Goal: Task Accomplishment & Management: Manage account settings

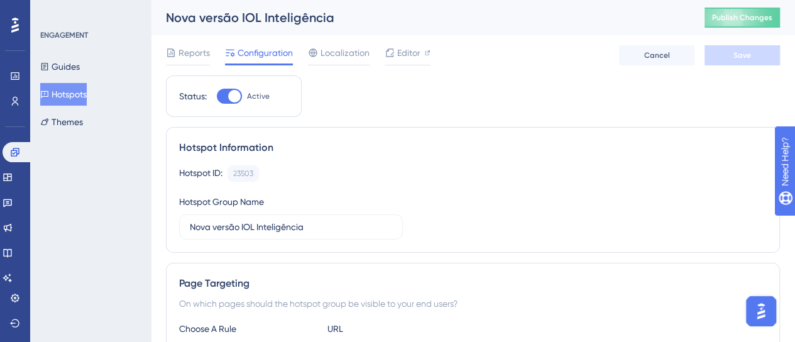
click at [473, 157] on div "Hotspot Information Hotspot ID: 23503 Copy Hotspot Group Name Nova versão IOL I…" at bounding box center [473, 190] width 614 height 126
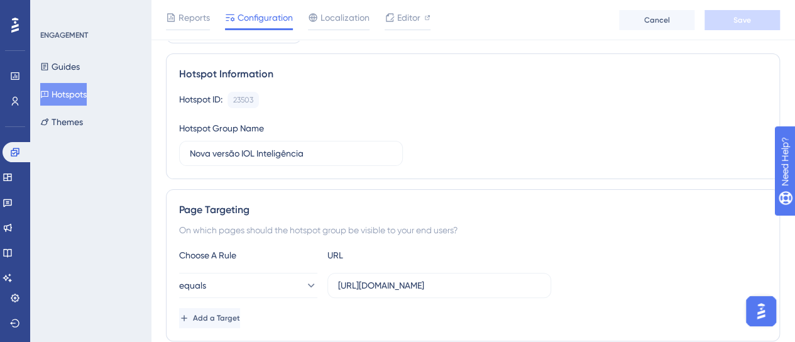
scroll to position [126, 0]
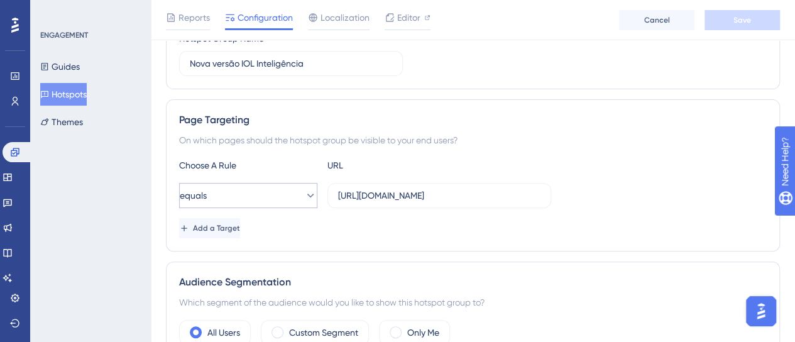
scroll to position [0, 0]
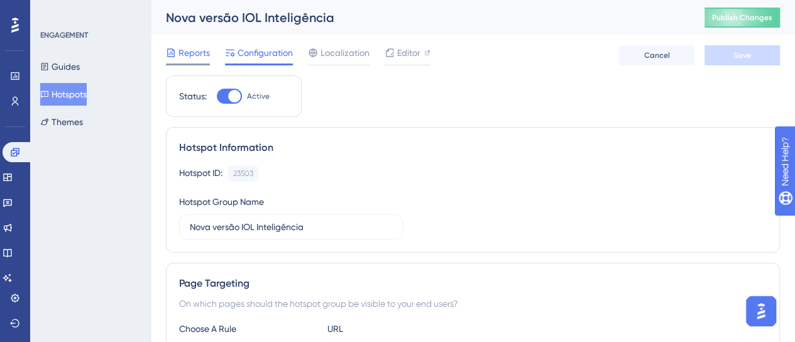
click at [196, 64] on div at bounding box center [188, 65] width 44 height 2
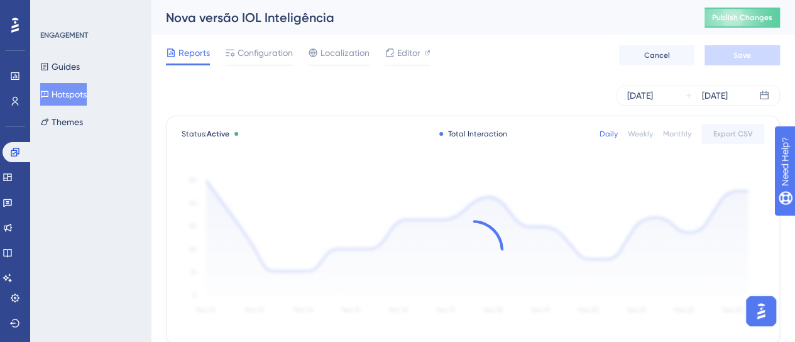
click at [429, 88] on div "[DATE] [DATE]" at bounding box center [473, 96] width 614 height 20
drag, startPoint x: 416, startPoint y: 109, endPoint x: 429, endPoint y: 103, distance: 14.6
click at [416, 110] on div "[DATE] [DATE]" at bounding box center [473, 95] width 614 height 40
click at [429, 105] on div "[DATE] [DATE]" at bounding box center [473, 96] width 614 height 20
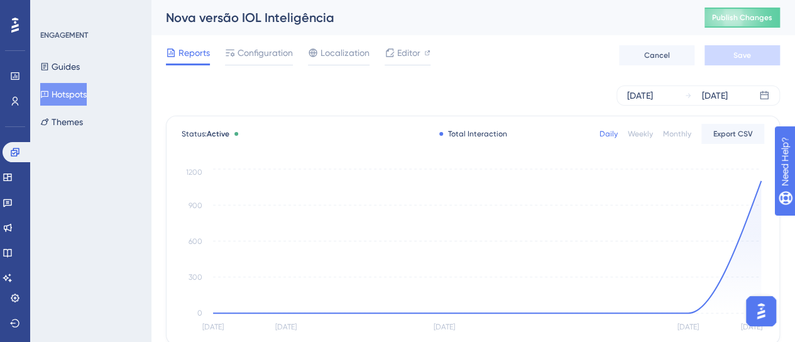
click at [462, 100] on div "[DATE] [DATE]" at bounding box center [473, 96] width 614 height 20
click at [323, 101] on div "[DATE] [DATE]" at bounding box center [473, 96] width 614 height 20
click at [766, 13] on span "Publish Changes" at bounding box center [742, 18] width 60 height 10
click at [539, 99] on div "[DATE] [DATE]" at bounding box center [473, 96] width 614 height 20
drag, startPoint x: 530, startPoint y: 96, endPoint x: 508, endPoint y: 114, distance: 28.6
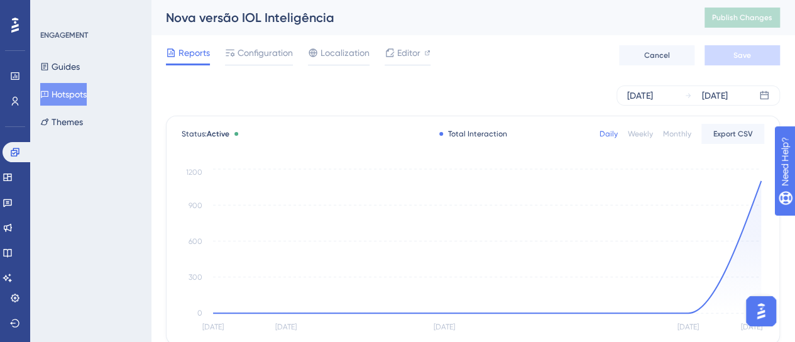
click at [528, 96] on div "[DATE] [DATE]" at bounding box center [473, 96] width 614 height 20
drag, startPoint x: 8, startPoint y: 155, endPoint x: 7, endPoint y: 211, distance: 55.3
click at [8, 155] on link at bounding box center [18, 152] width 30 height 20
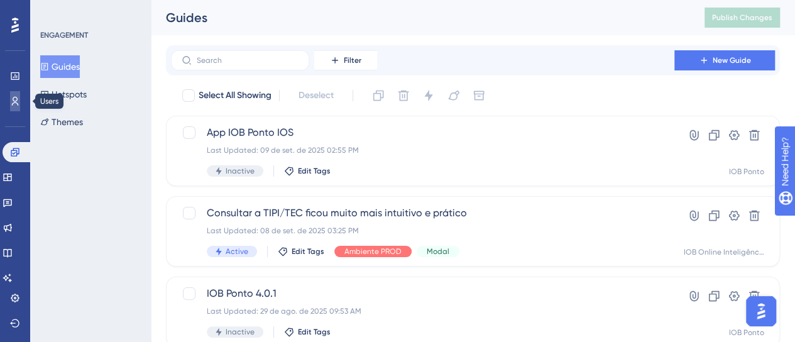
click at [14, 108] on link at bounding box center [15, 101] width 10 height 20
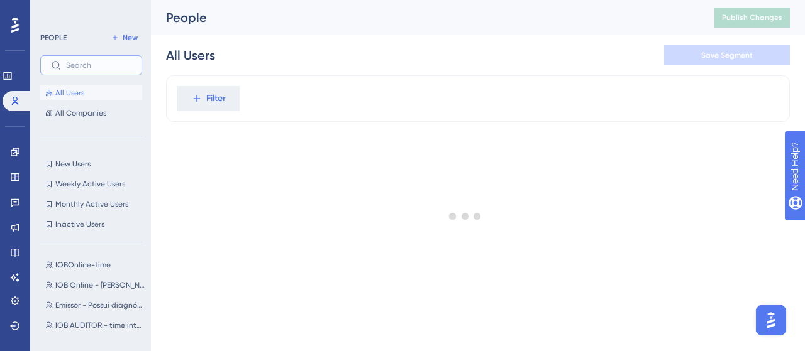
click at [89, 70] on input "text" at bounding box center [98, 65] width 65 height 9
click at [231, 95] on div at bounding box center [465, 216] width 679 height 261
click at [210, 99] on div at bounding box center [465, 216] width 679 height 261
click at [211, 101] on div at bounding box center [465, 216] width 679 height 261
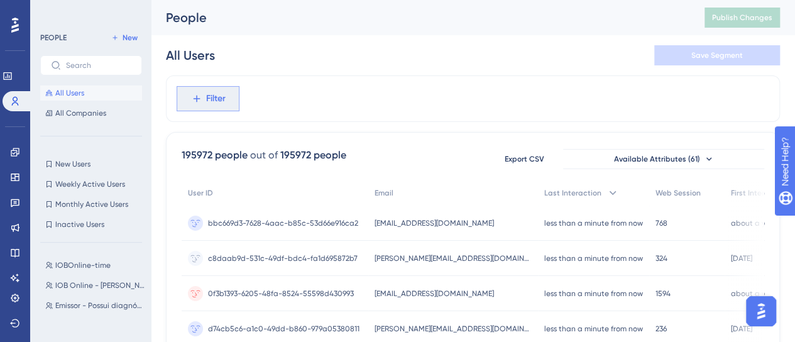
click at [208, 97] on span "Filter" at bounding box center [215, 98] width 19 height 15
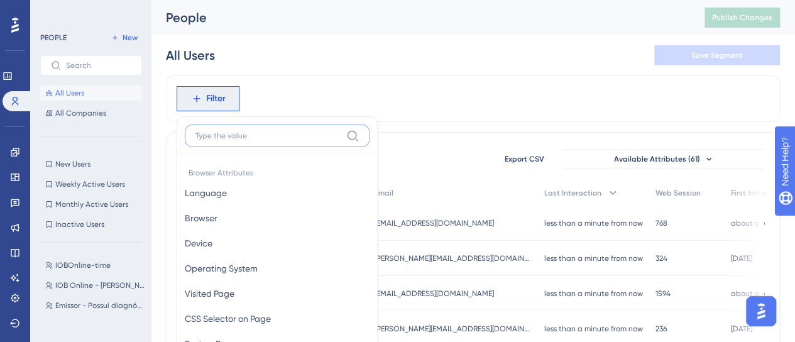
scroll to position [72, 0]
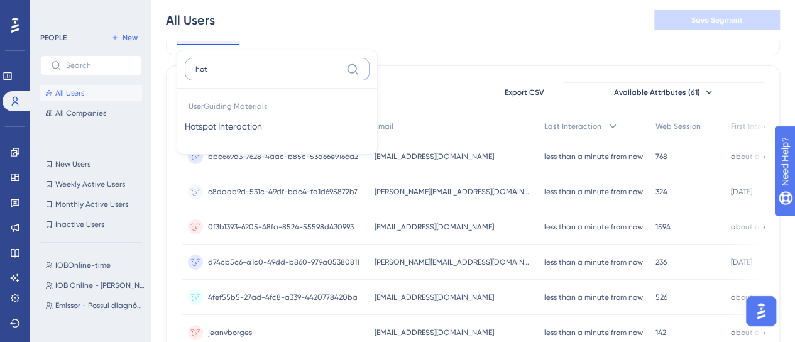
type input "hot"
click at [274, 130] on button "Hotspot Interaction Hotspot Interaction" at bounding box center [277, 126] width 185 height 25
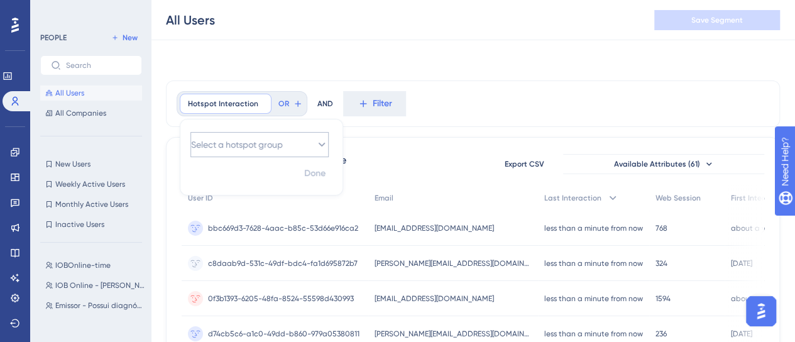
click at [248, 162] on div "Done" at bounding box center [261, 178] width 162 height 33
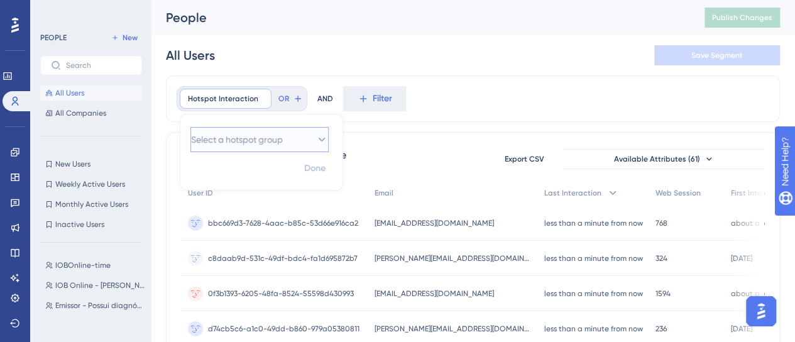
click at [256, 133] on span "Select a hotspot group" at bounding box center [237, 139] width 92 height 15
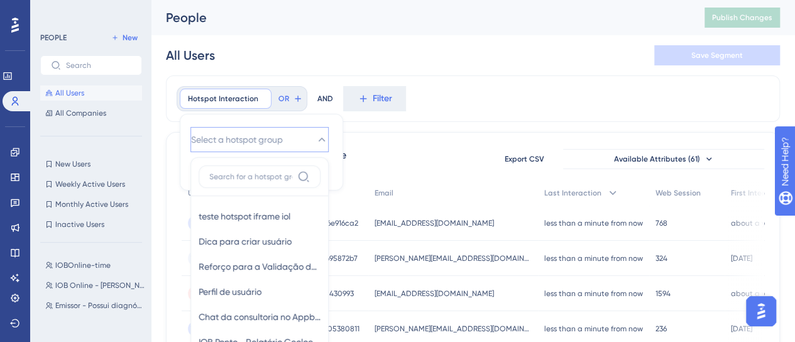
scroll to position [67, 0]
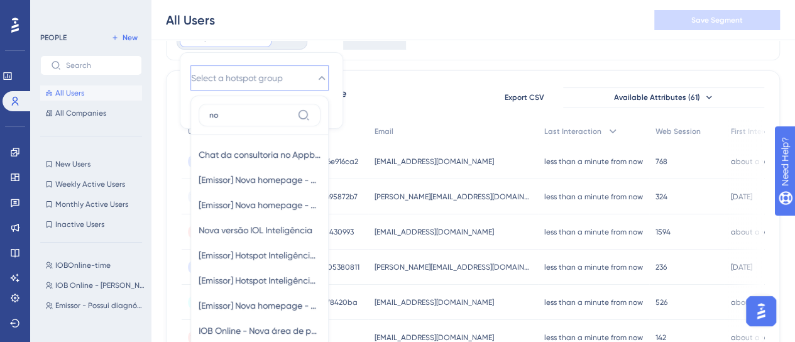
type input "n"
click at [241, 70] on span "Select a hotspot group" at bounding box center [237, 77] width 92 height 15
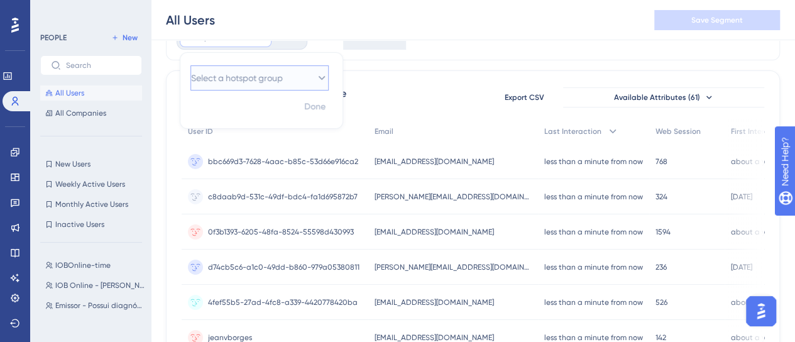
click at [237, 72] on span "Select a hotspot group" at bounding box center [237, 77] width 92 height 15
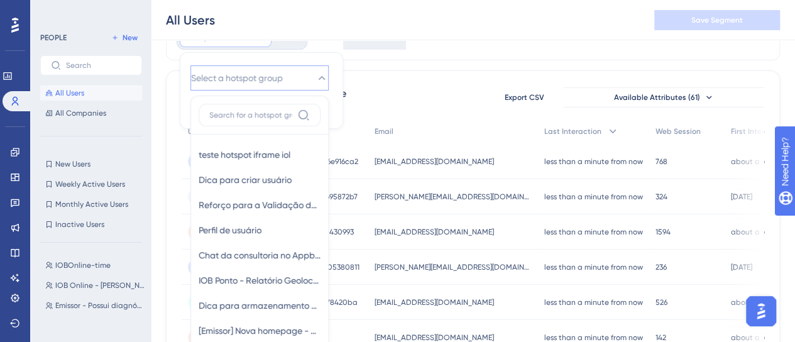
scroll to position [92, 0]
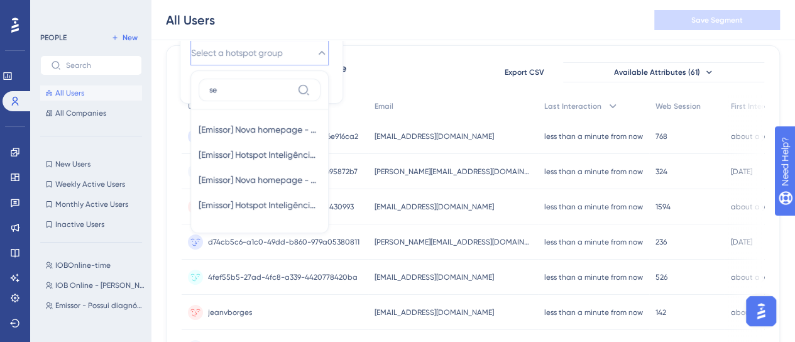
type input "s"
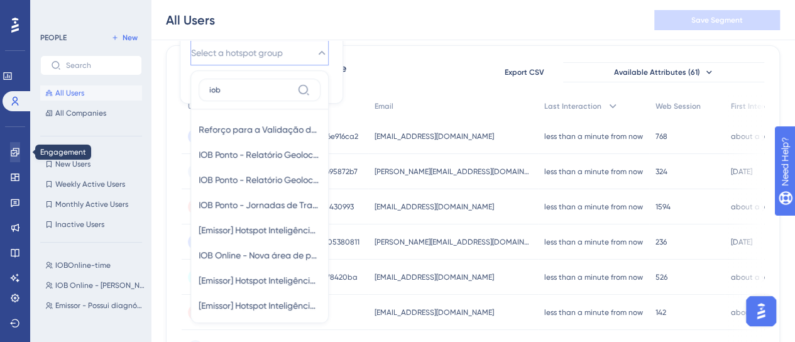
type input "iob"
click at [20, 153] on link at bounding box center [15, 152] width 10 height 20
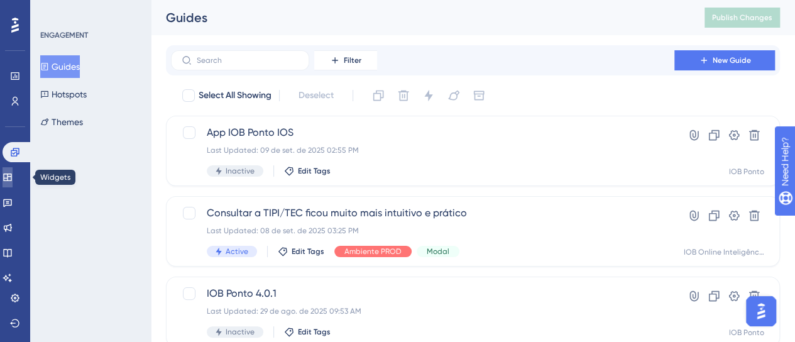
drag, startPoint x: 22, startPoint y: 175, endPoint x: 89, endPoint y: 125, distance: 83.6
click at [13, 175] on link at bounding box center [8, 177] width 10 height 20
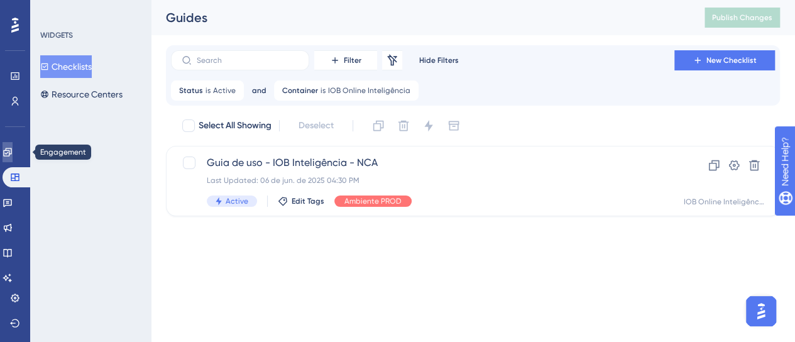
click at [11, 150] on icon at bounding box center [7, 152] width 8 height 8
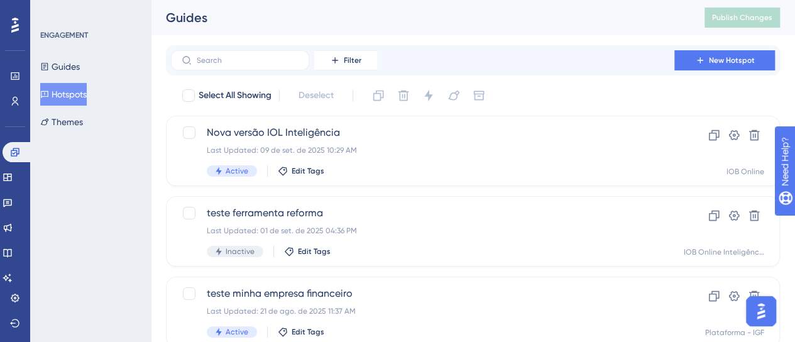
click at [72, 96] on button "Hotspots" at bounding box center [63, 94] width 47 height 23
click at [19, 106] on link at bounding box center [15, 101] width 10 height 20
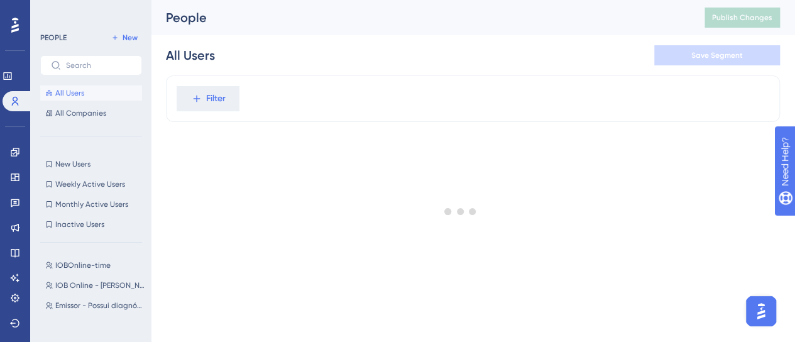
click at [185, 97] on div at bounding box center [461, 212] width 670 height 252
drag, startPoint x: 210, startPoint y: 101, endPoint x: 223, endPoint y: 104, distance: 13.0
click at [211, 101] on div at bounding box center [461, 212] width 670 height 252
click at [237, 96] on div at bounding box center [461, 212] width 670 height 252
click at [204, 97] on div at bounding box center [461, 212] width 670 height 252
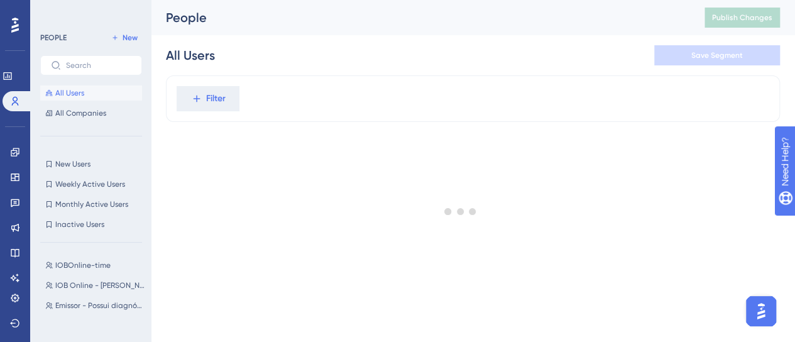
click at [204, 97] on div at bounding box center [461, 212] width 670 height 252
drag, startPoint x: 204, startPoint y: 97, endPoint x: 236, endPoint y: 110, distance: 35.0
click at [203, 97] on div at bounding box center [461, 212] width 670 height 252
drag, startPoint x: 72, startPoint y: 162, endPoint x: 77, endPoint y: 87, distance: 75.0
click at [72, 162] on span "New Users" at bounding box center [72, 164] width 35 height 10
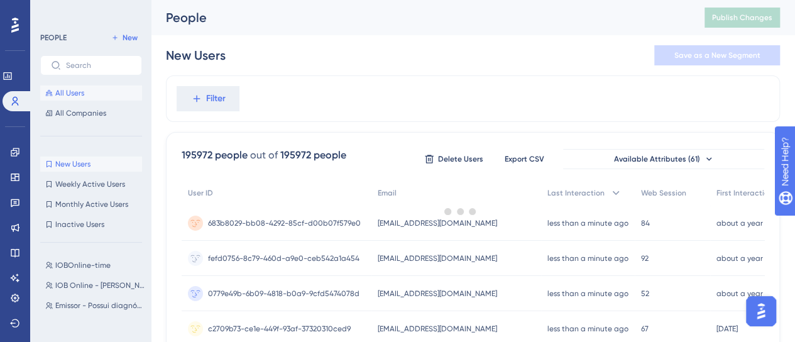
drag, startPoint x: 77, startPoint y: 87, endPoint x: 192, endPoint y: 92, distance: 115.2
click at [79, 88] on span "All Users" at bounding box center [69, 93] width 29 height 10
click at [209, 97] on span "Filter" at bounding box center [215, 98] width 19 height 15
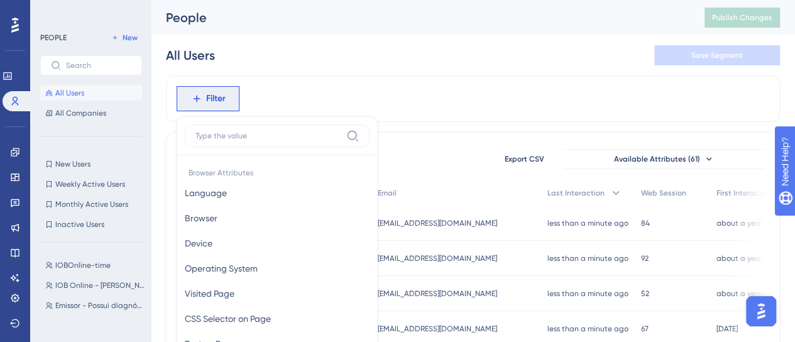
scroll to position [72, 0]
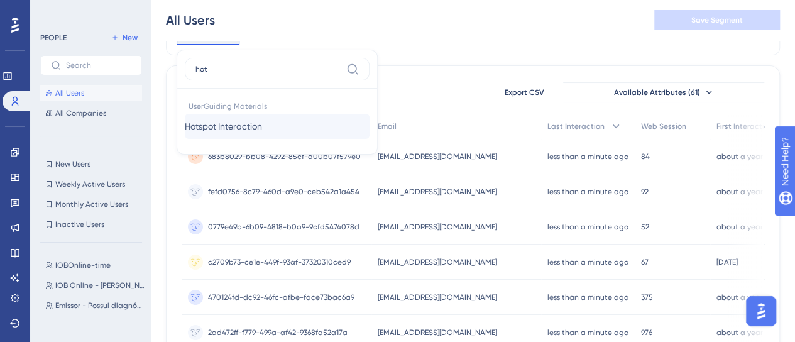
type input "hot"
click at [215, 123] on span "Hotspot Interaction" at bounding box center [223, 126] width 77 height 15
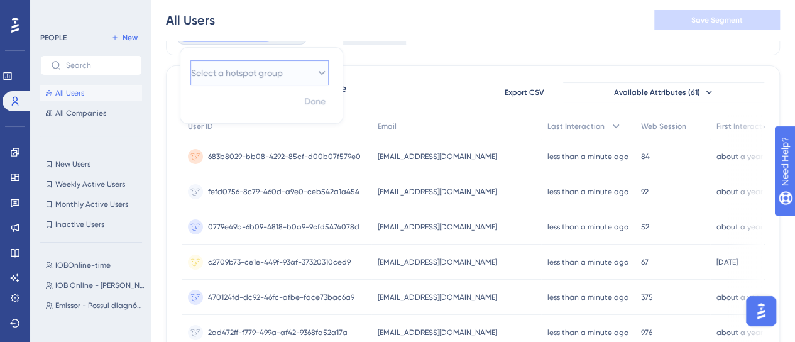
click at [268, 72] on span "Select a hotspot group" at bounding box center [237, 72] width 92 height 15
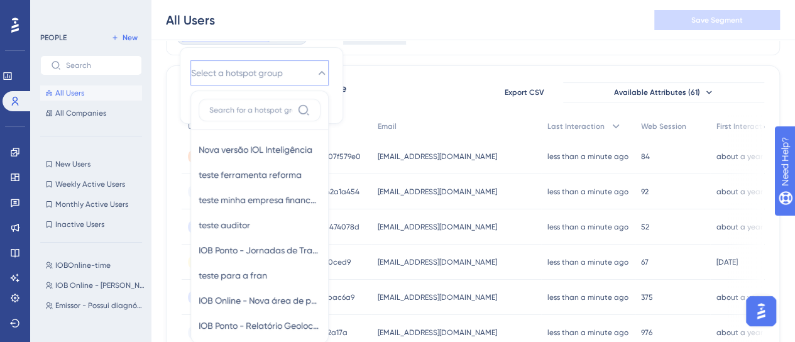
scroll to position [117, 0]
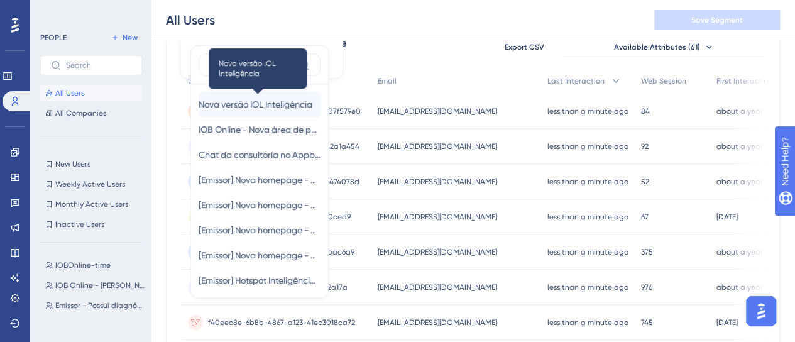
type input "nova"
click at [282, 99] on span "Nova versão IOL Inteligência" at bounding box center [256, 104] width 114 height 15
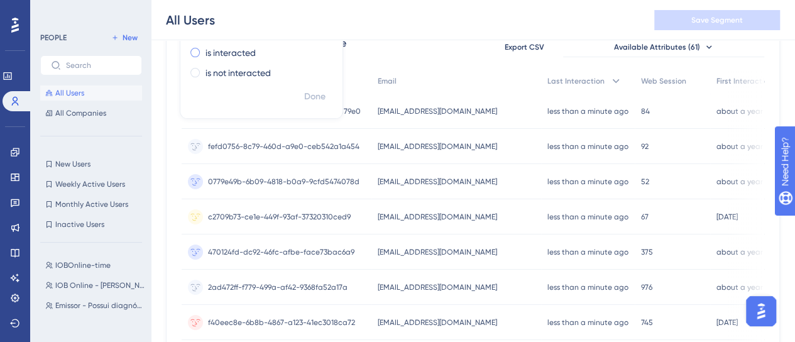
scroll to position [54, 0]
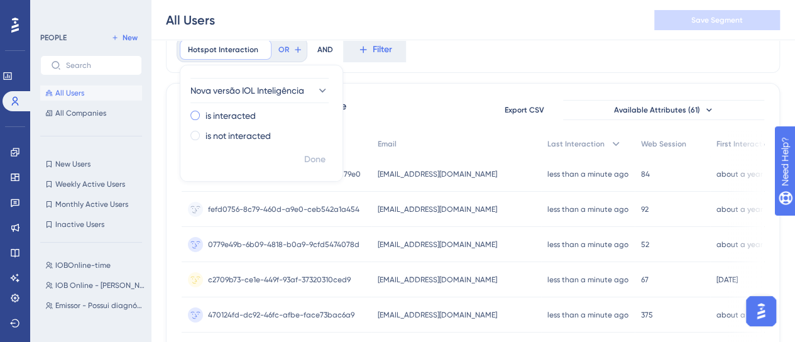
click at [214, 118] on label "is interacted" at bounding box center [231, 115] width 50 height 15
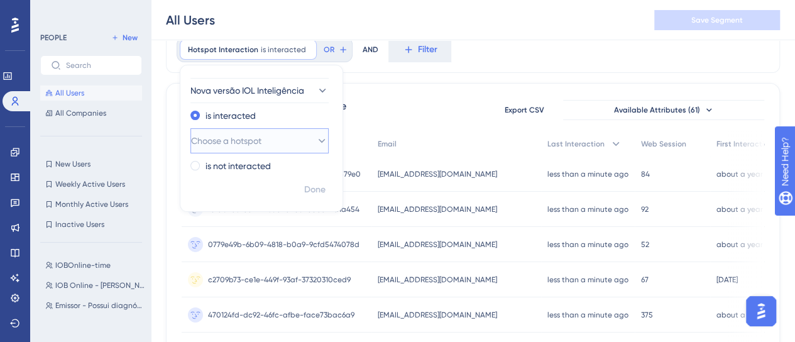
click at [262, 143] on span "Choose a hotspot" at bounding box center [226, 140] width 70 height 15
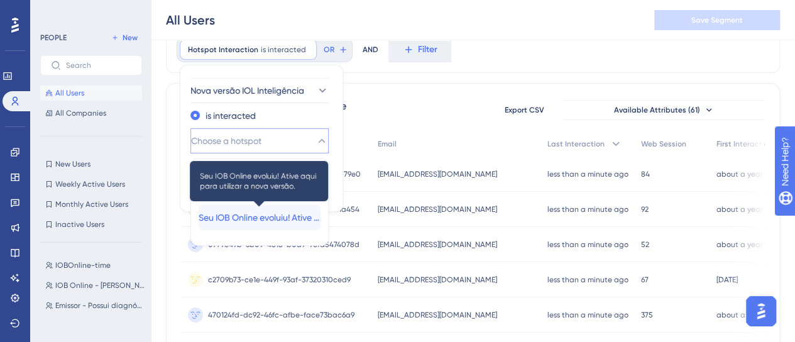
click at [258, 219] on span "Seu IOB Online evoluiu! Ative aqui para utilizar a nova versão." at bounding box center [260, 217] width 122 height 15
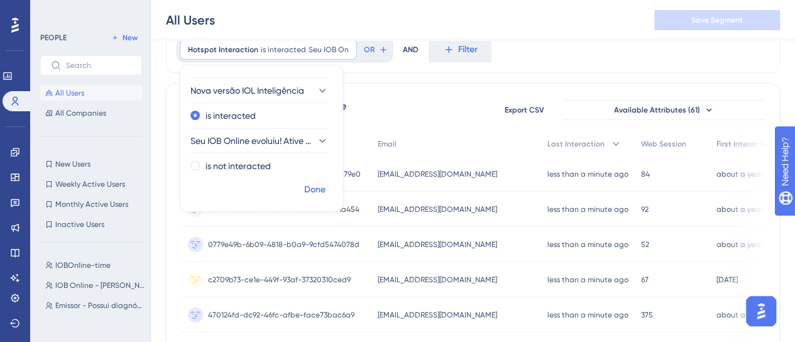
click at [308, 193] on span "Done" at bounding box center [314, 189] width 21 height 15
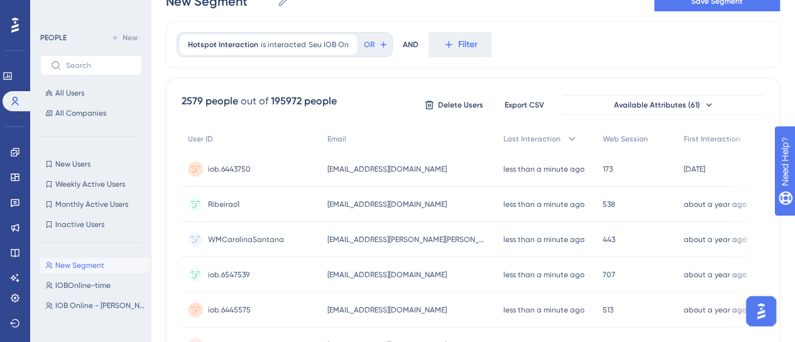
scroll to position [0, 0]
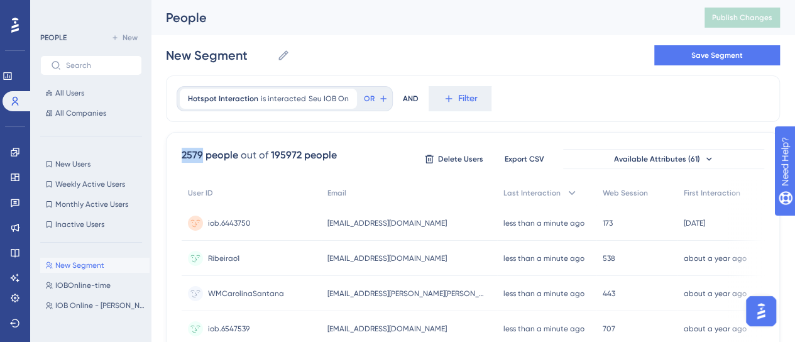
drag, startPoint x: 202, startPoint y: 155, endPoint x: 176, endPoint y: 155, distance: 25.8
click at [258, 169] on span "2579 people out of 195972 people" at bounding box center [259, 159] width 155 height 23
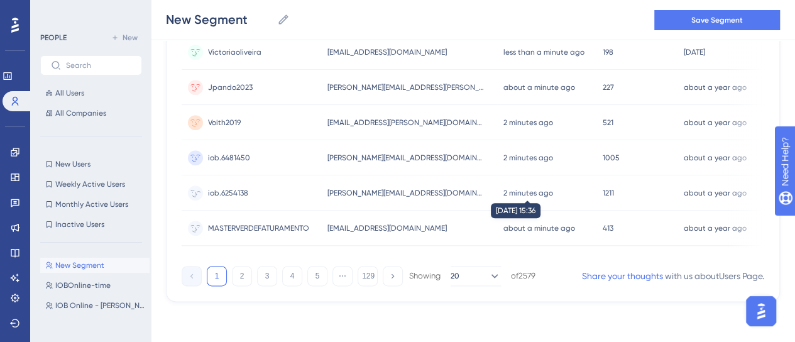
scroll to position [672, 0]
drag, startPoint x: 548, startPoint y: 284, endPoint x: 522, endPoint y: 284, distance: 25.8
click at [522, 284] on div "1 2 3 4 5 ⋯ 129 Showing 20 of 2579 Share your thoughts with us about Users Page…" at bounding box center [473, 273] width 583 height 25
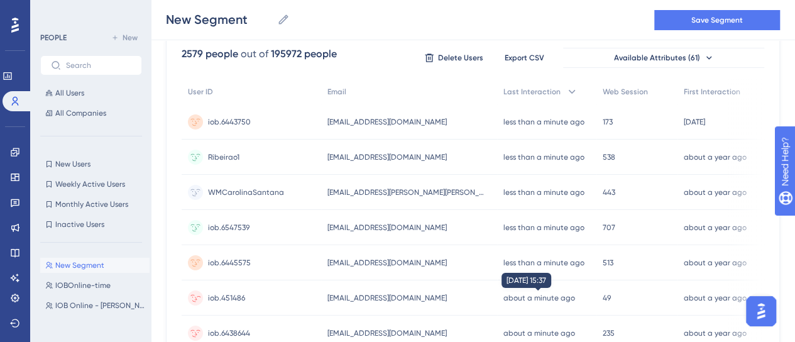
scroll to position [0, 0]
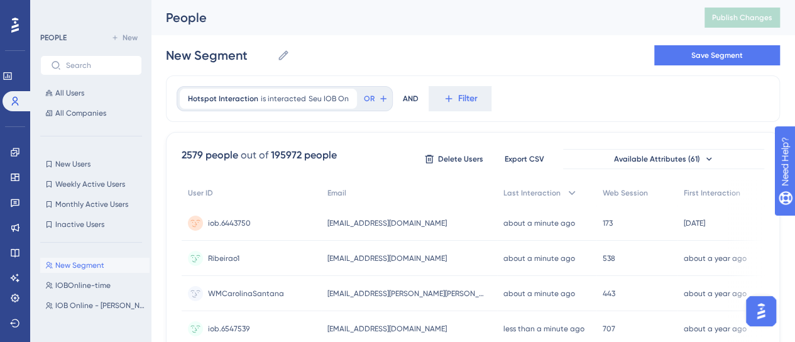
click at [531, 95] on div "Hotspot Interaction is interacted Seu IOB On Seu IOB On Remove OR AND Filter" at bounding box center [473, 98] width 614 height 47
click at [17, 152] on icon at bounding box center [15, 152] width 8 height 8
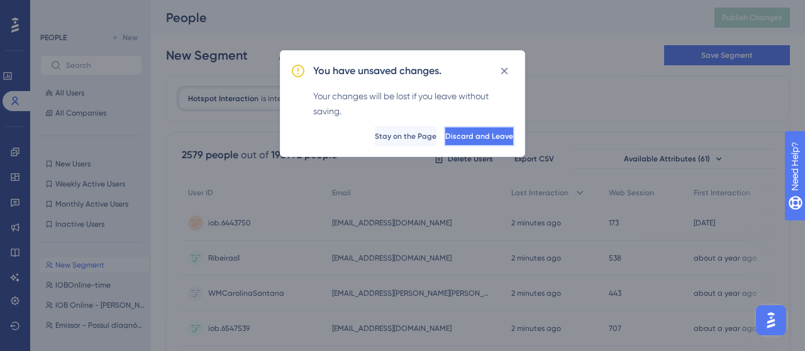
click at [453, 135] on span "Discard and Leave" at bounding box center [479, 136] width 68 height 10
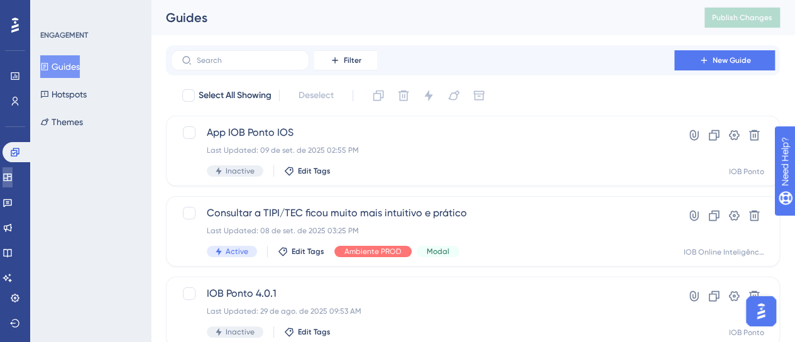
click at [13, 174] on link at bounding box center [8, 177] width 10 height 20
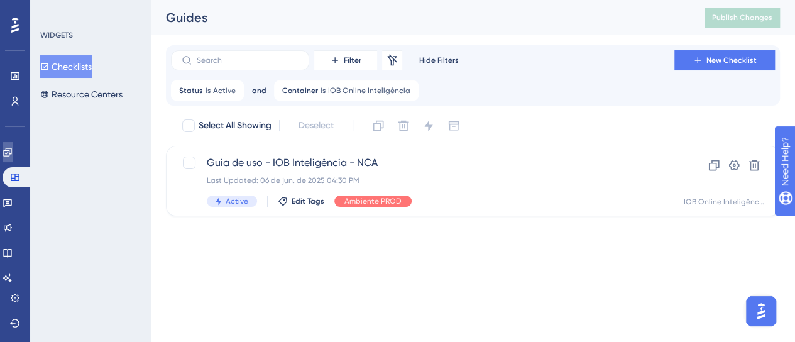
click at [13, 150] on icon at bounding box center [8, 152] width 10 height 10
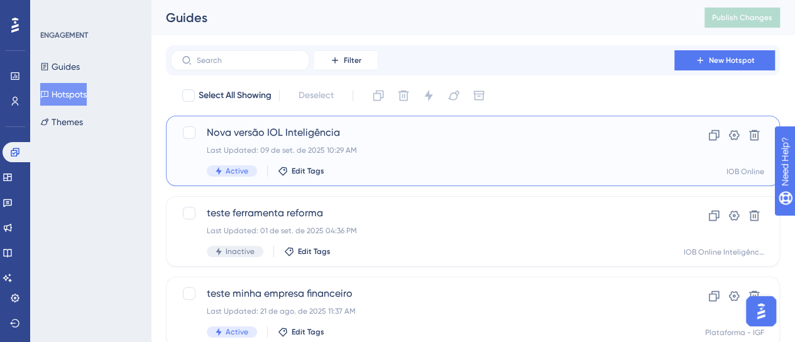
click at [455, 145] on div "Last Updated: 09 de set. de 2025 10:29 AM" at bounding box center [423, 150] width 432 height 10
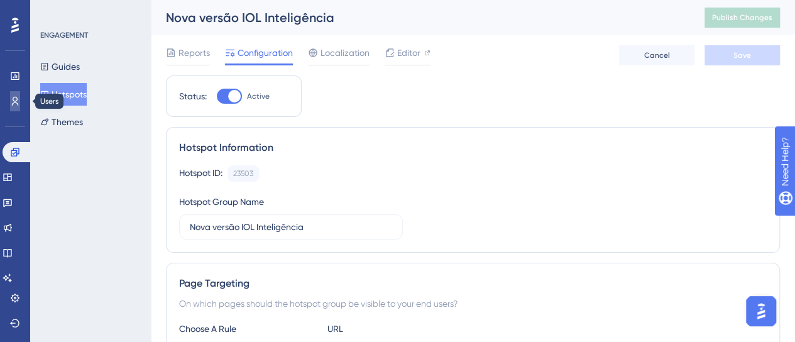
click at [13, 109] on link at bounding box center [15, 101] width 10 height 20
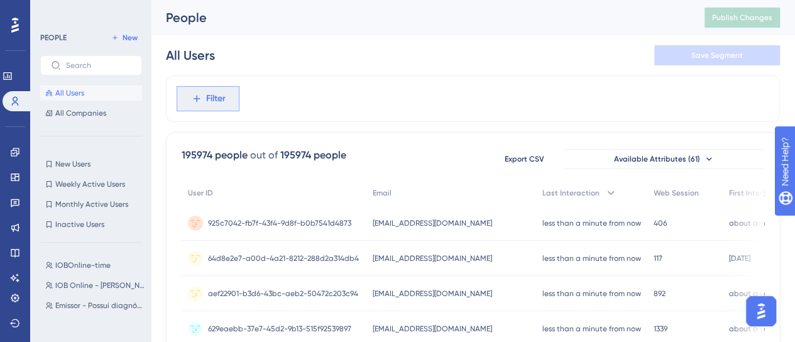
click at [214, 103] on span "Filter" at bounding box center [215, 98] width 19 height 15
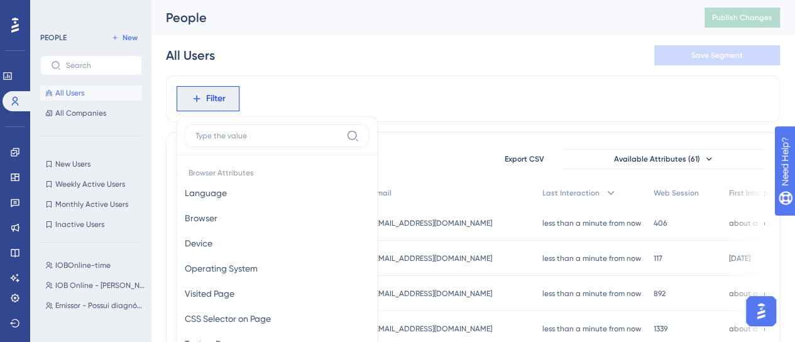
scroll to position [72, 0]
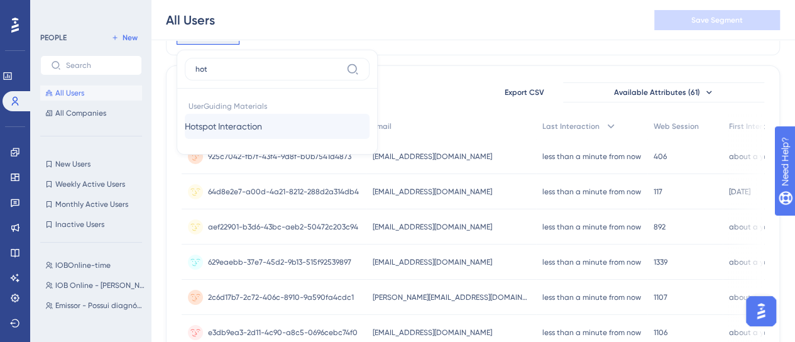
type input "hot"
click at [199, 131] on span "Hotspot Interaction" at bounding box center [223, 126] width 77 height 15
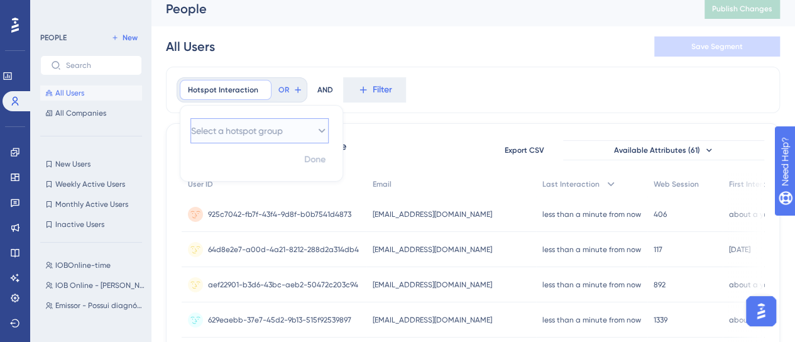
click at [283, 136] on span "Select a hotspot group" at bounding box center [237, 130] width 92 height 15
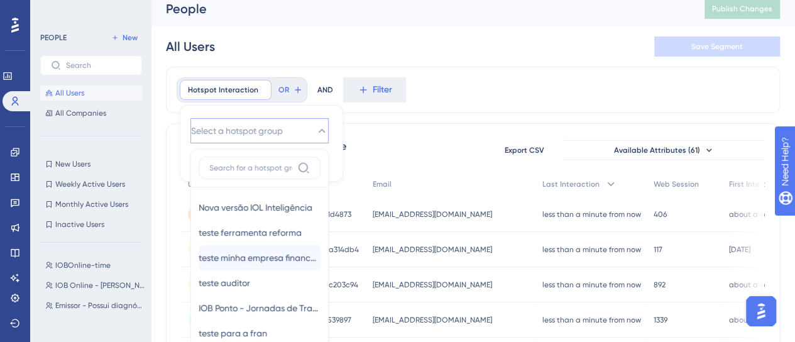
scroll to position [112, 0]
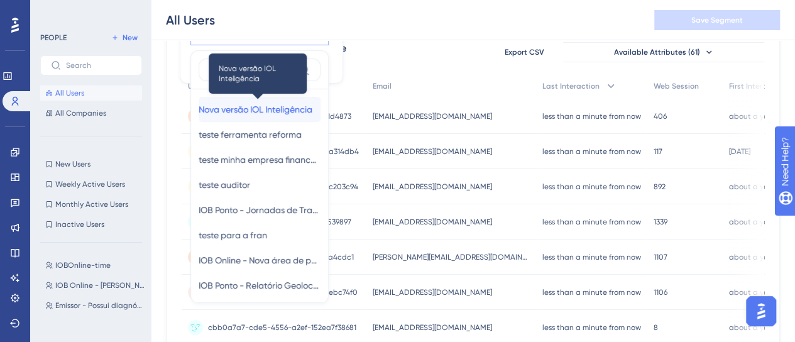
click at [258, 113] on span "Nova versão IOL Inteligência" at bounding box center [256, 109] width 114 height 15
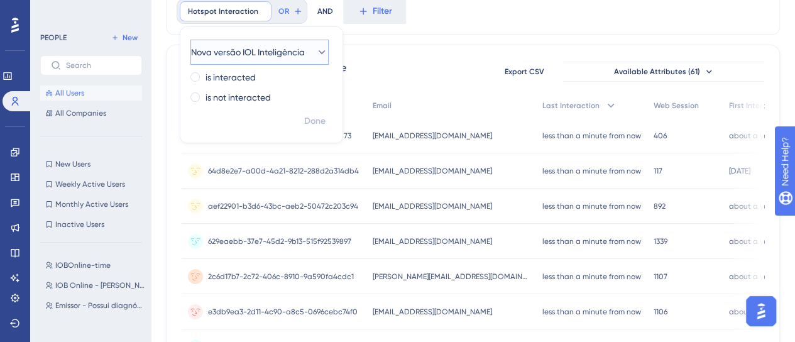
scroll to position [0, 0]
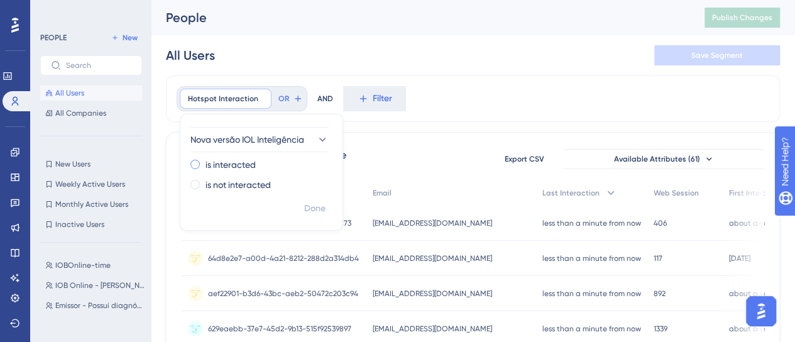
click at [218, 168] on label "is interacted" at bounding box center [231, 164] width 50 height 15
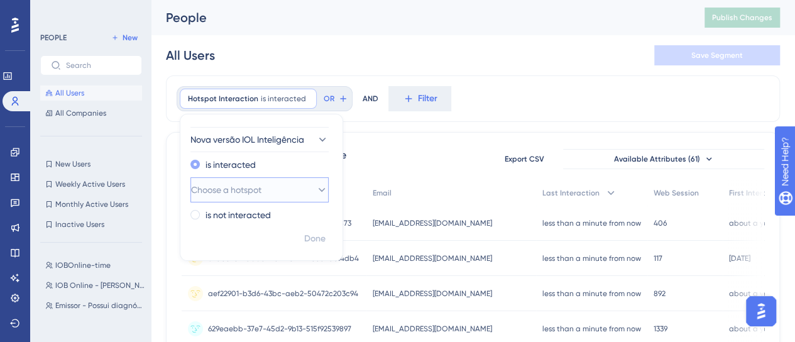
scroll to position [24, 0]
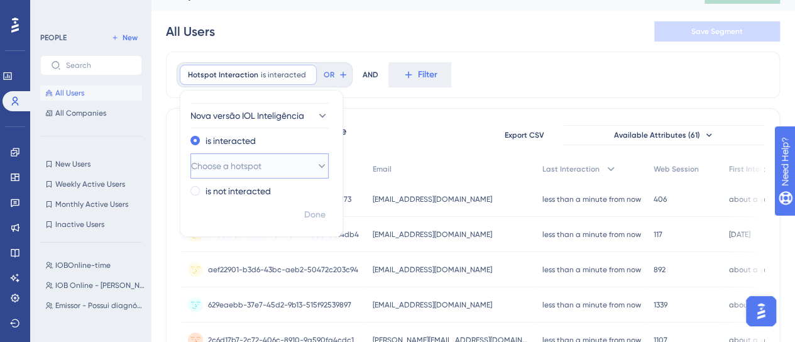
click at [226, 167] on span "Choose a hotspot" at bounding box center [226, 165] width 70 height 15
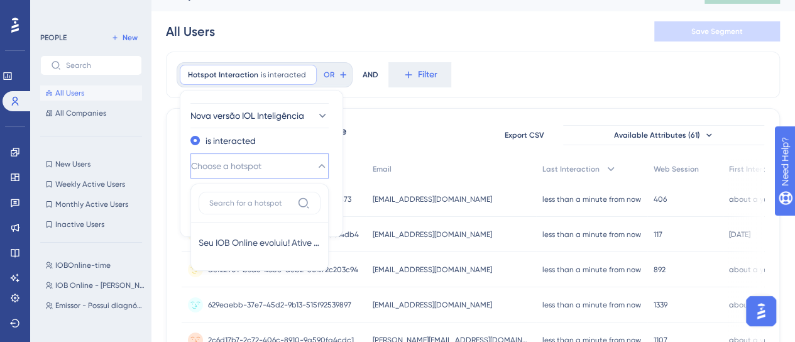
scroll to position [79, 0]
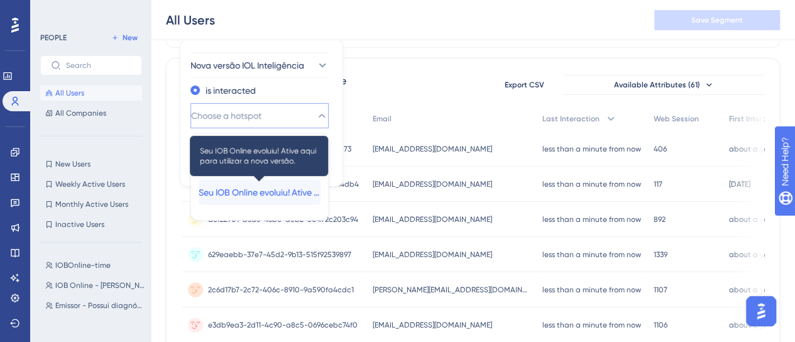
click at [249, 192] on span "Seu IOB Online evoluiu! Ative aqui para utilizar a nova versão." at bounding box center [260, 192] width 122 height 15
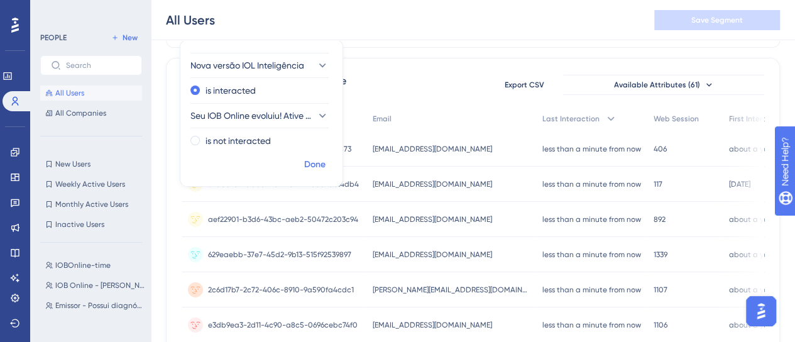
click at [316, 165] on span "Done" at bounding box center [314, 164] width 21 height 15
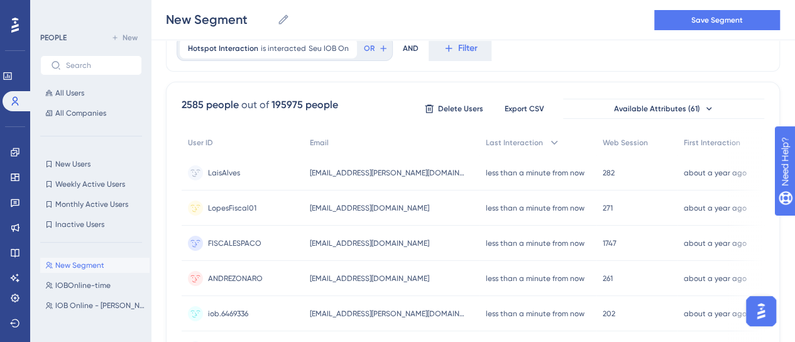
scroll to position [0, 0]
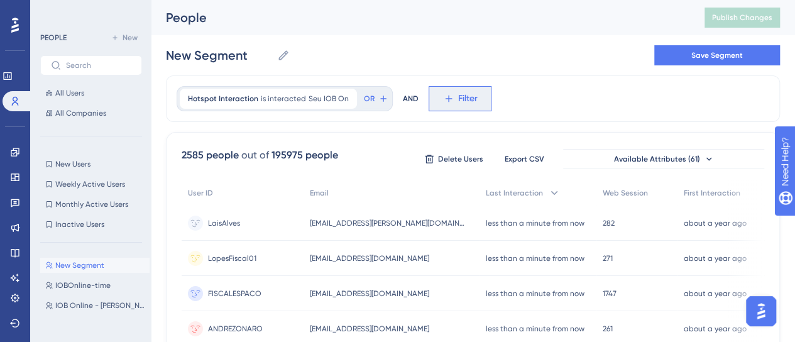
click at [443, 97] on icon at bounding box center [448, 98] width 11 height 11
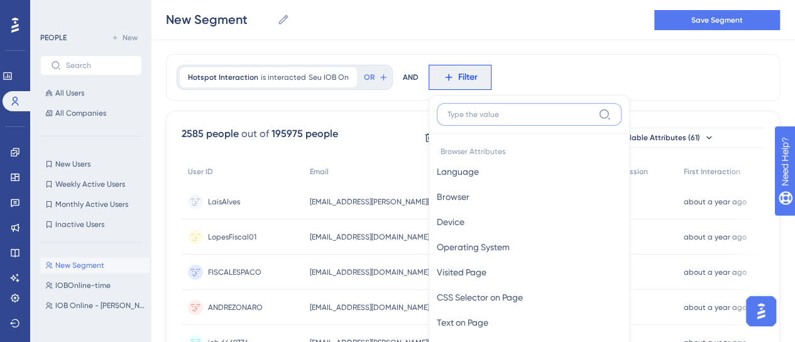
scroll to position [72, 0]
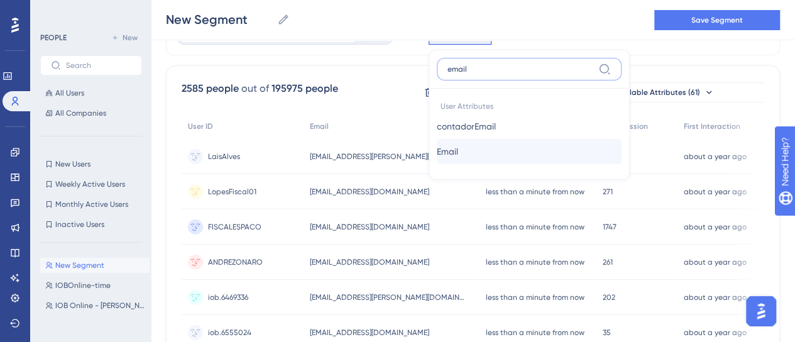
type input "email"
click at [462, 153] on button "Email Email" at bounding box center [529, 151] width 185 height 25
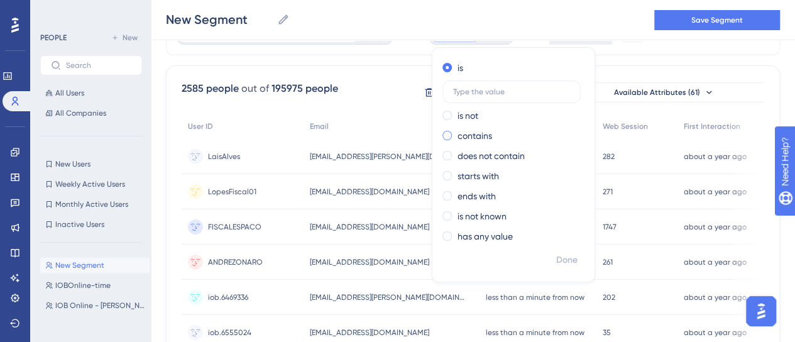
click at [463, 138] on label "contains" at bounding box center [475, 135] width 35 height 15
click at [474, 139] on label at bounding box center [512, 132] width 138 height 23
click at [474, 136] on input "text" at bounding box center [511, 132] width 117 height 9
paste input "[EMAIL_ADDRESS][DOMAIN_NAME]"
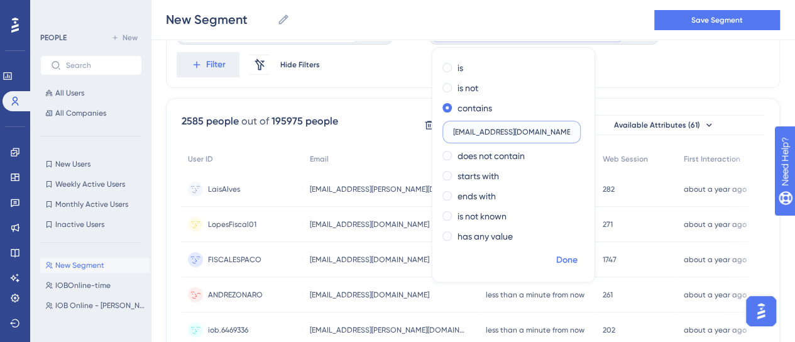
type input "[EMAIL_ADDRESS][DOMAIN_NAME]"
click at [557, 262] on span "Done" at bounding box center [566, 260] width 21 height 15
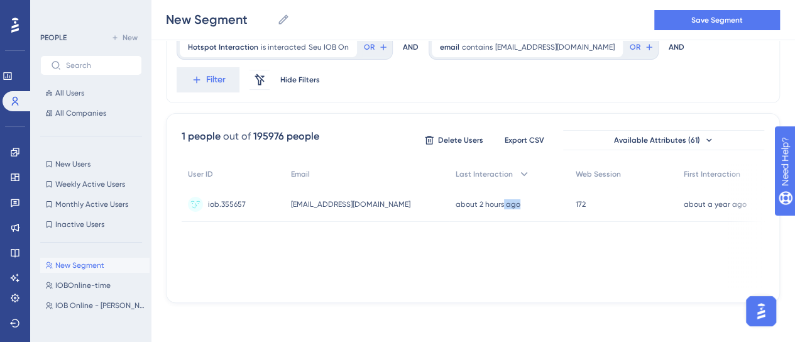
scroll to position [0, 0]
drag, startPoint x: 502, startPoint y: 281, endPoint x: 550, endPoint y: 276, distance: 48.0
click at [550, 276] on div "User ID Email Last Interaction Web Session First Interaction iob.355657 iob.355…" at bounding box center [473, 225] width 583 height 126
click at [393, 235] on div "User ID Email Last Interaction Web Session First Interaction iob.355657 iob.355…" at bounding box center [473, 225] width 583 height 126
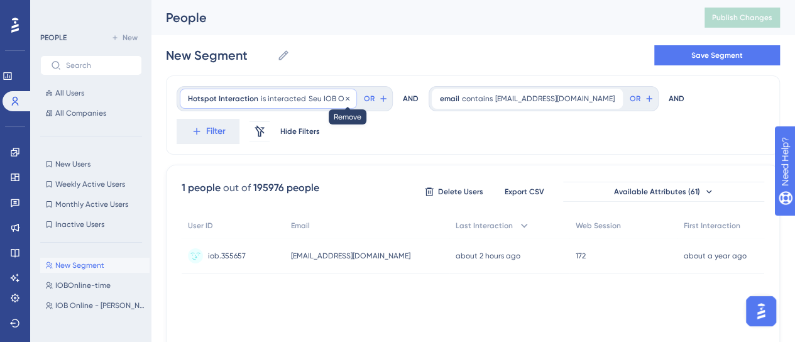
click at [344, 97] on icon at bounding box center [348, 99] width 8 height 8
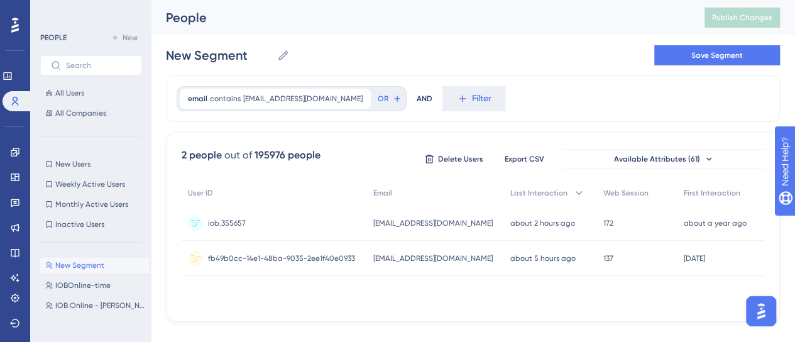
click at [313, 262] on div "fb49b0cc-14e1-48ba-9035-2ee1f40e0933 fb49b0cc-14e1-48ba-9035-2ee1f40e0933" at bounding box center [281, 258] width 147 height 35
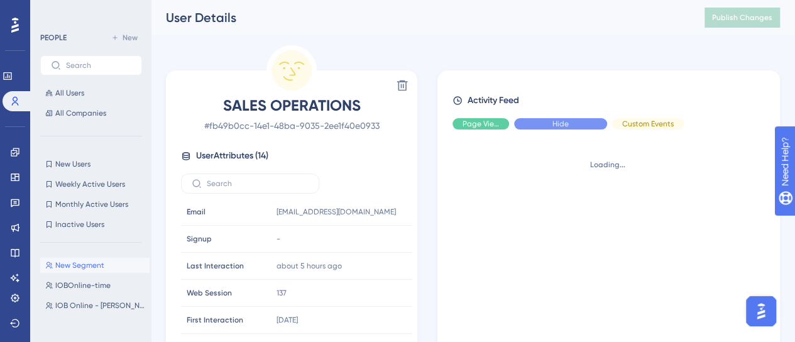
click at [485, 119] on span "Page View" at bounding box center [481, 124] width 36 height 10
click at [643, 126] on span "Custom Events" at bounding box center [648, 124] width 52 height 10
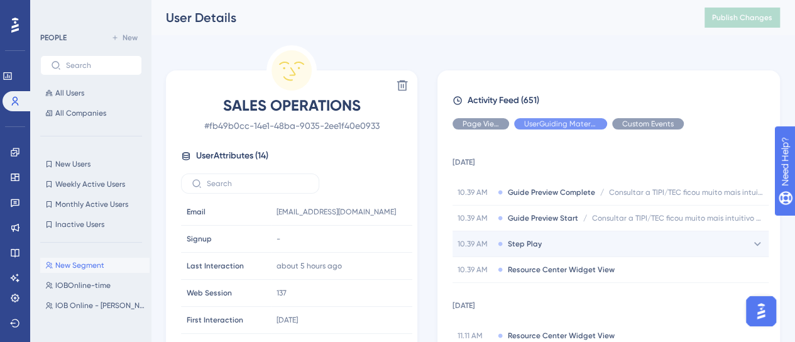
click at [566, 242] on div "10.39 AM Step Play" at bounding box center [611, 243] width 316 height 25
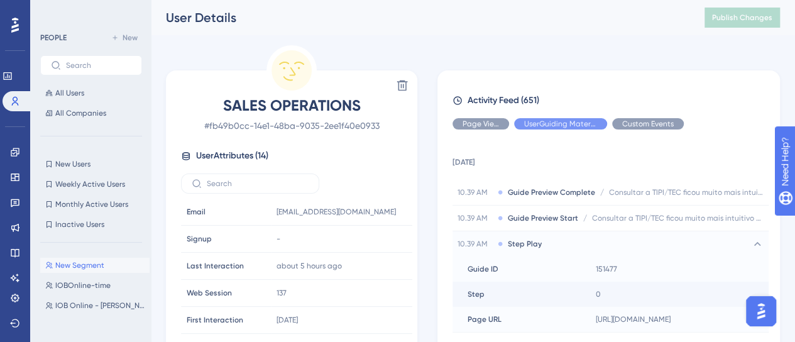
scroll to position [126, 0]
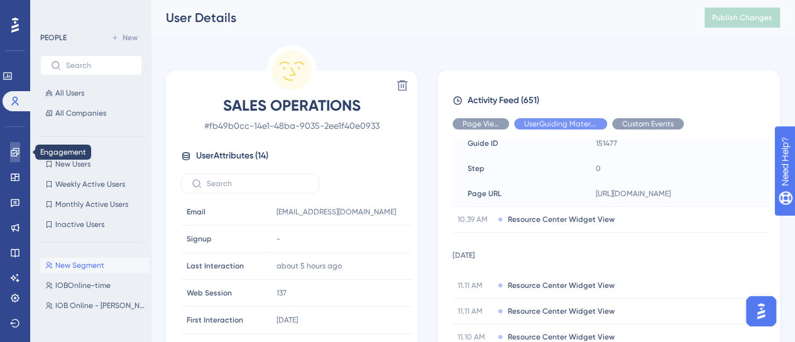
click at [19, 150] on icon at bounding box center [15, 152] width 8 height 8
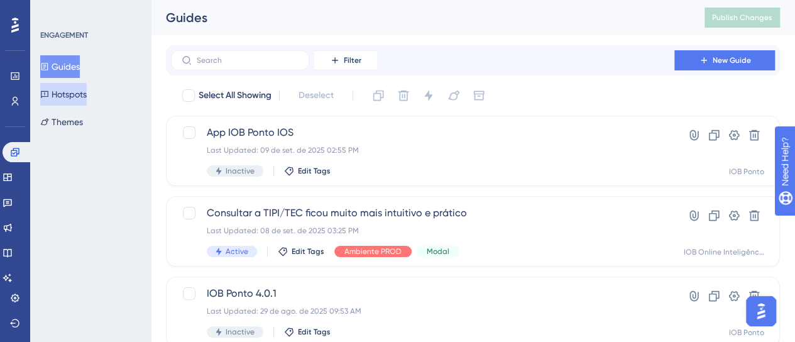
click at [87, 94] on button "Hotspots" at bounding box center [63, 94] width 47 height 23
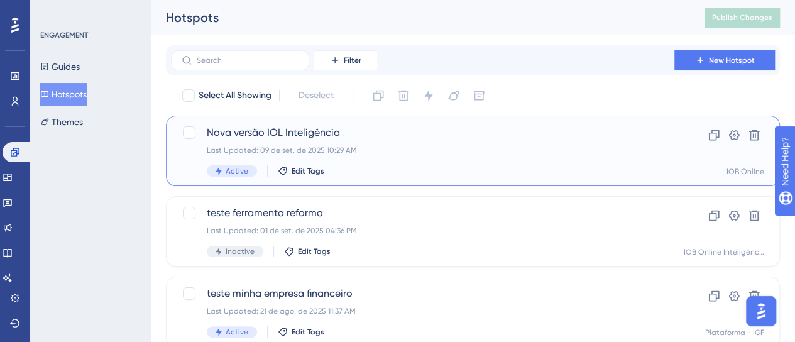
click at [355, 146] on div "Last Updated: 09 de set. de 2025 10:29 AM" at bounding box center [423, 150] width 432 height 10
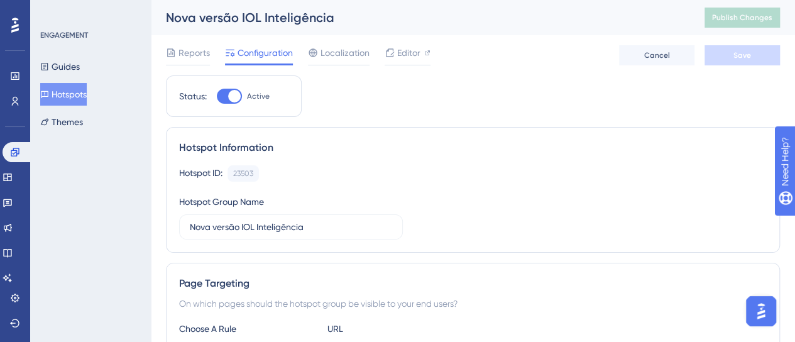
drag, startPoint x: 71, startPoint y: 97, endPoint x: 84, endPoint y: 92, distance: 14.4
click at [71, 97] on button "Hotspots" at bounding box center [63, 94] width 47 height 23
click at [57, 95] on button "Hotspots" at bounding box center [63, 94] width 47 height 23
click at [103, 268] on div "ENGAGEMENT Guides Hotspots Themes" at bounding box center [90, 171] width 121 height 342
click at [80, 209] on div "ENGAGEMENT Guides Hotspots Themes" at bounding box center [90, 171] width 121 height 342
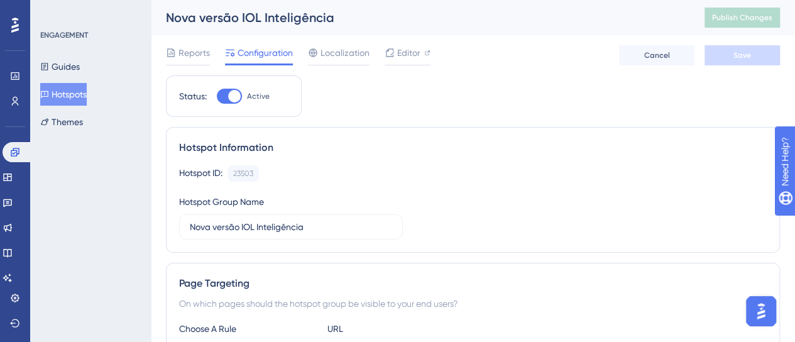
click at [84, 92] on button "Hotspots" at bounding box center [63, 94] width 47 height 23
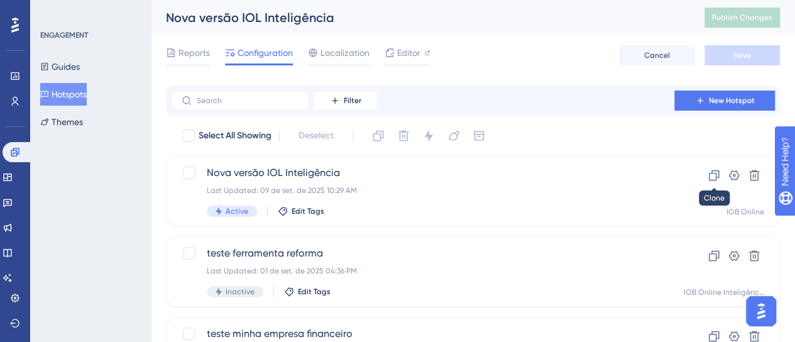
click at [707, 179] on button at bounding box center [714, 175] width 20 height 20
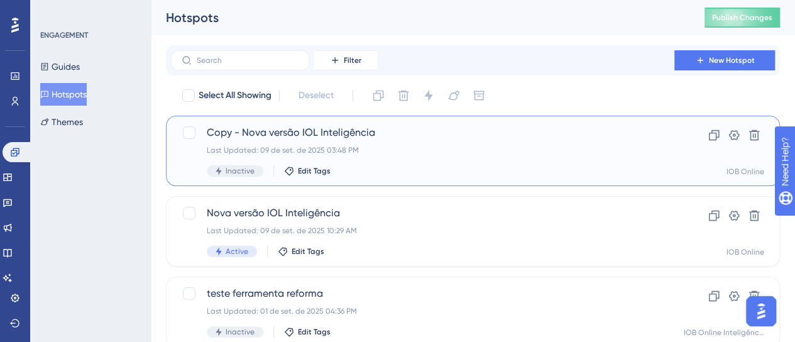
click at [456, 146] on div "Last Updated: 09 de set. de 2025 03:48 PM" at bounding box center [423, 150] width 432 height 10
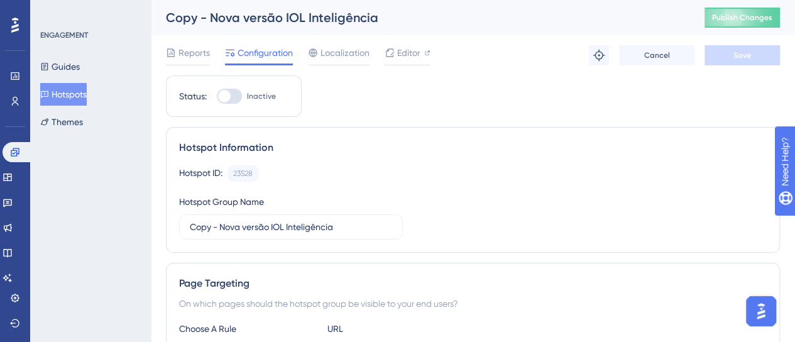
click at [228, 98] on div at bounding box center [224, 96] width 13 height 13
click at [217, 97] on input "Inactive" at bounding box center [216, 96] width 1 height 1
checkbox input "true"
click at [409, 48] on span "Editor" at bounding box center [408, 52] width 23 height 15
click at [229, 99] on div at bounding box center [224, 96] width 13 height 13
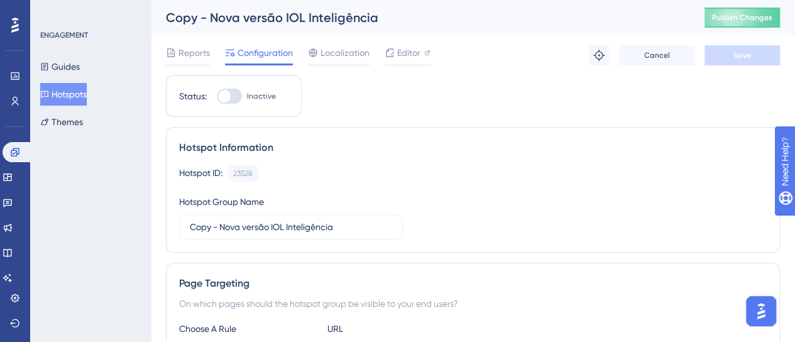
click at [217, 97] on input "Inactive" at bounding box center [216, 96] width 1 height 1
checkbox input "true"
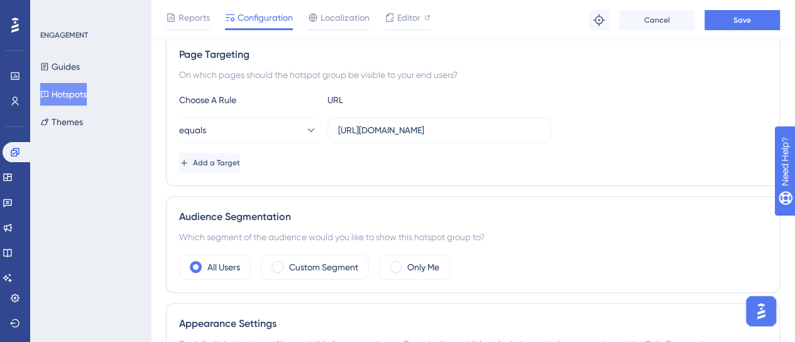
scroll to position [252, 0]
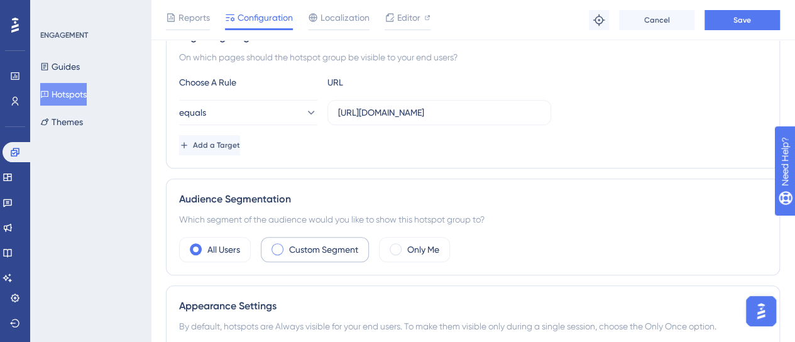
click at [334, 244] on label "Custom Segment" at bounding box center [323, 249] width 69 height 15
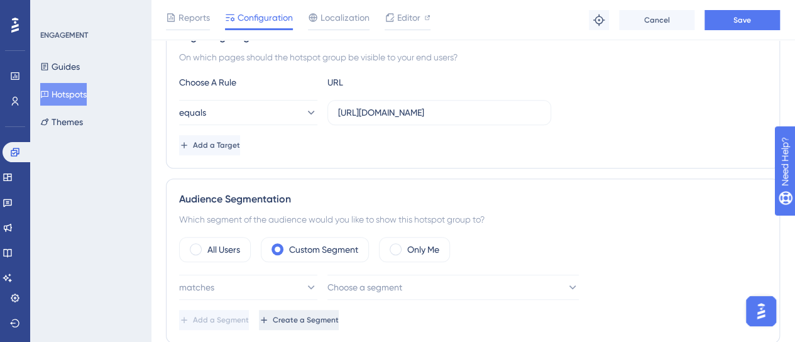
scroll to position [314, 0]
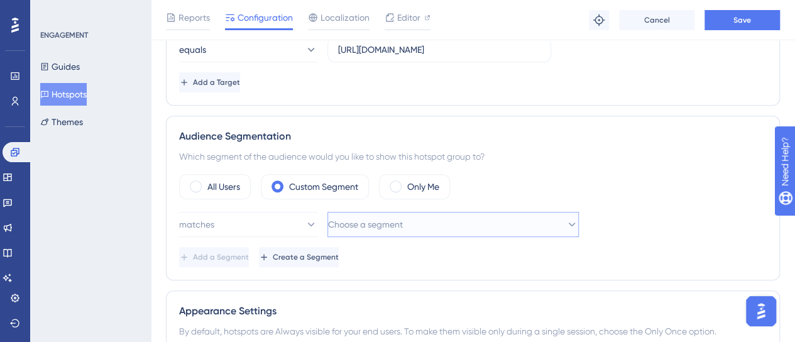
click at [354, 217] on span "Choose a segment" at bounding box center [365, 224] width 75 height 15
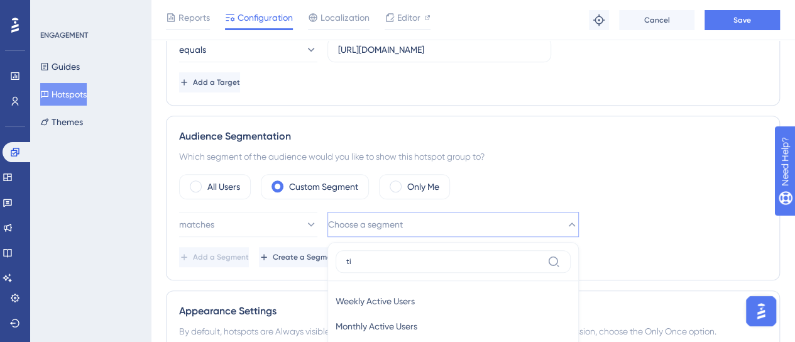
scroll to position [507, 0]
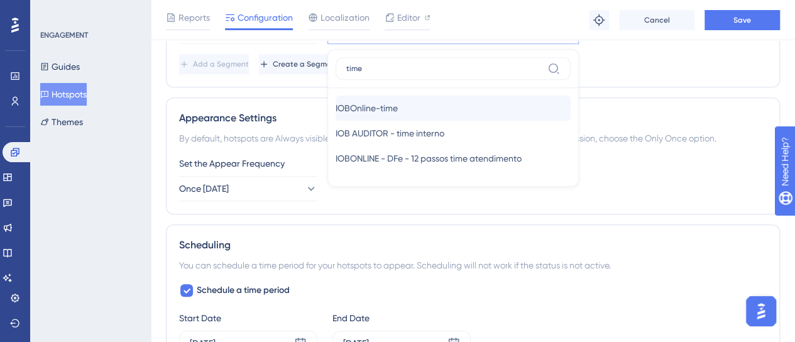
type input "time"
click at [377, 106] on span "IOBOnline-time" at bounding box center [367, 108] width 62 height 15
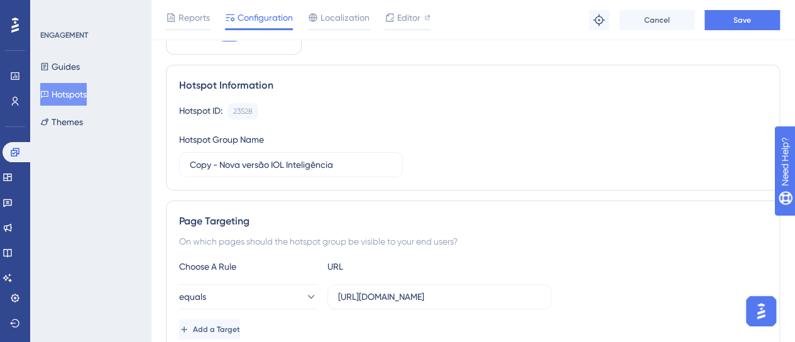
scroll to position [319, 0]
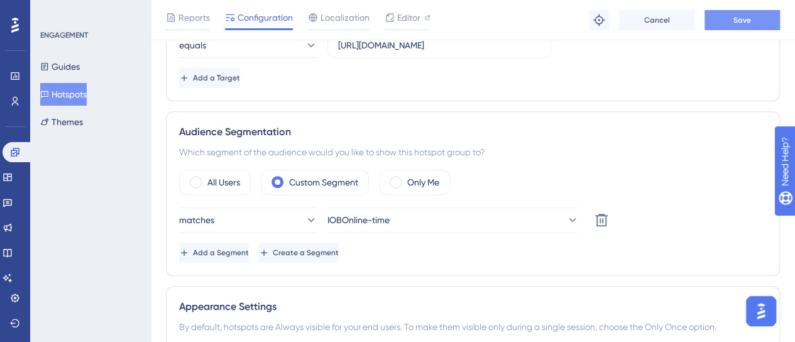
click at [757, 16] on button "Save" at bounding box center [742, 20] width 75 height 20
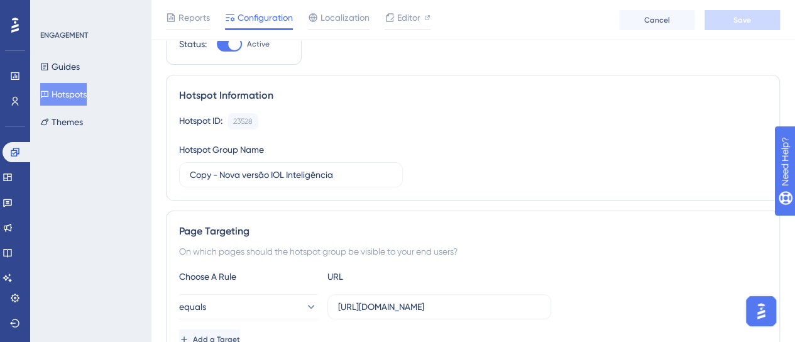
scroll to position [0, 0]
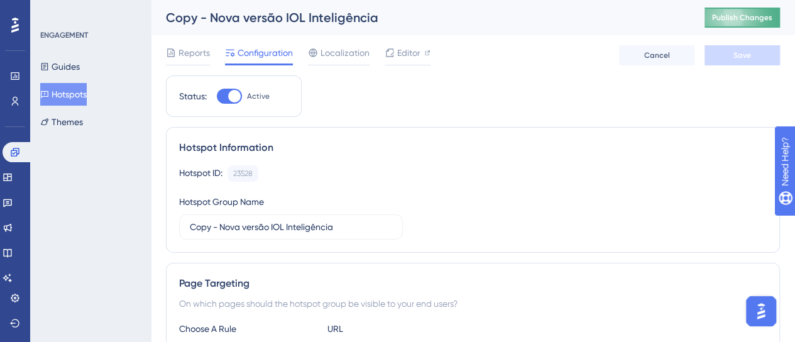
click at [771, 13] on span "Publish Changes" at bounding box center [742, 18] width 60 height 10
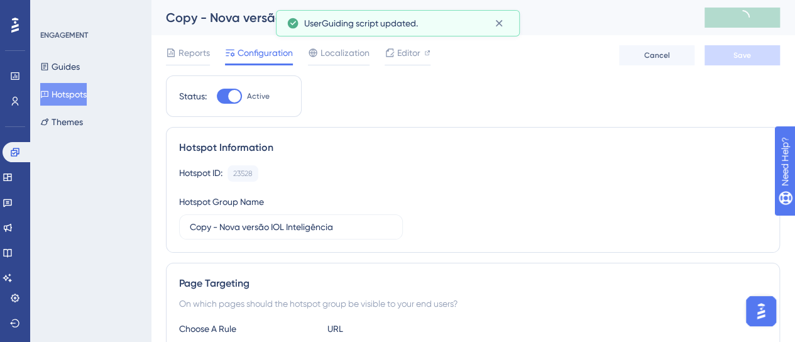
click at [10, 106] on link at bounding box center [15, 101] width 10 height 20
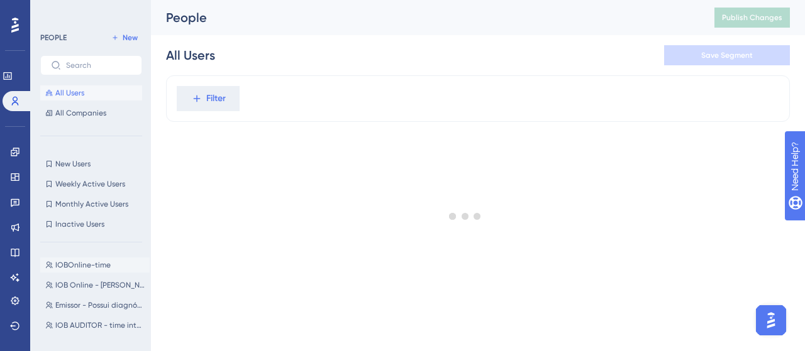
click at [102, 265] on span "IOBOnline-time" at bounding box center [82, 265] width 55 height 10
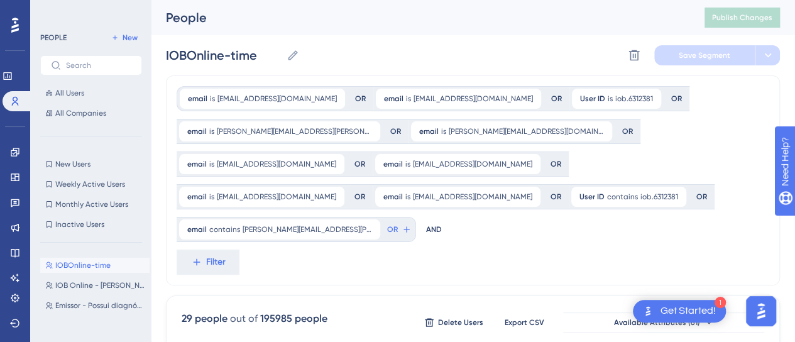
drag, startPoint x: 441, startPoint y: 240, endPoint x: 410, endPoint y: 241, distance: 31.5
click at [441, 240] on div "email is [EMAIL_ADDRESS][DOMAIN_NAME] [DOMAIN_NAME][EMAIL_ADDRESS][DOMAIN_NAME]…" at bounding box center [473, 180] width 614 height 210
click at [10, 157] on div "Engagement" at bounding box center [15, 152] width 10 height 20
click at [12, 158] on link at bounding box center [15, 152] width 10 height 20
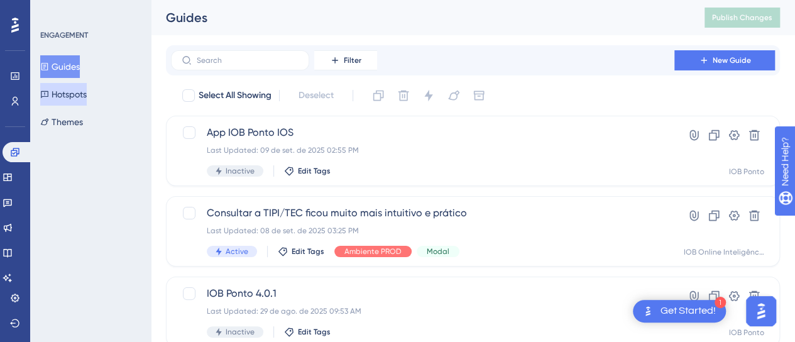
click at [68, 98] on button "Hotspots" at bounding box center [63, 94] width 47 height 23
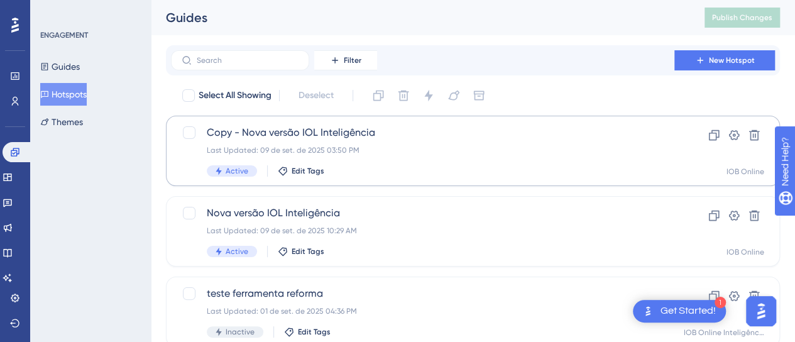
click at [70, 94] on button "Hotspots" at bounding box center [63, 94] width 47 height 23
click at [428, 152] on div "Last Updated: 09 de set. de 2025 03:50 PM" at bounding box center [423, 150] width 432 height 10
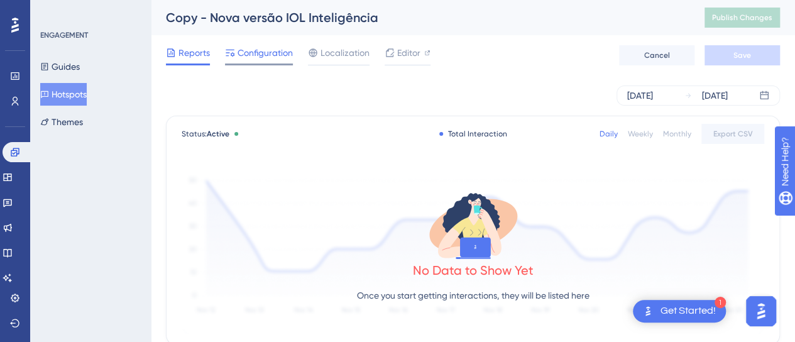
click at [267, 48] on span "Configuration" at bounding box center [265, 52] width 55 height 15
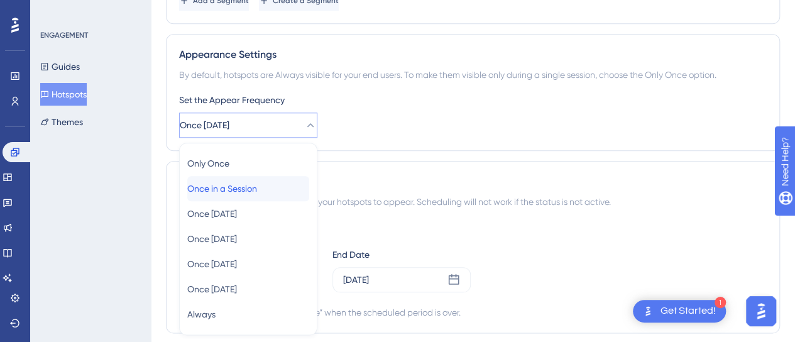
click at [229, 189] on div "Only Once Only Once Once in a Session Once in a Session Once [DATE] Once [DATE]…" at bounding box center [248, 239] width 122 height 176
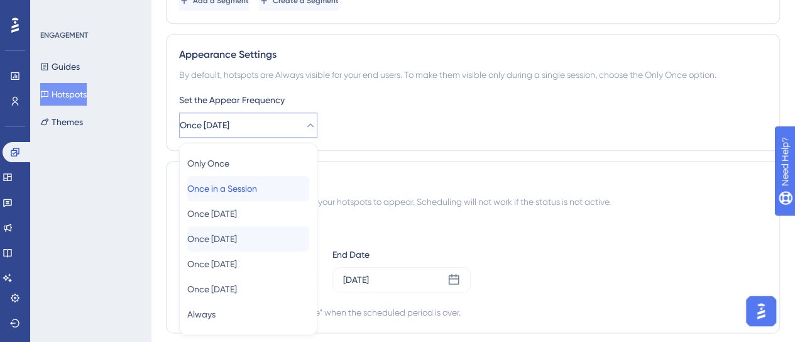
scroll to position [631, 0]
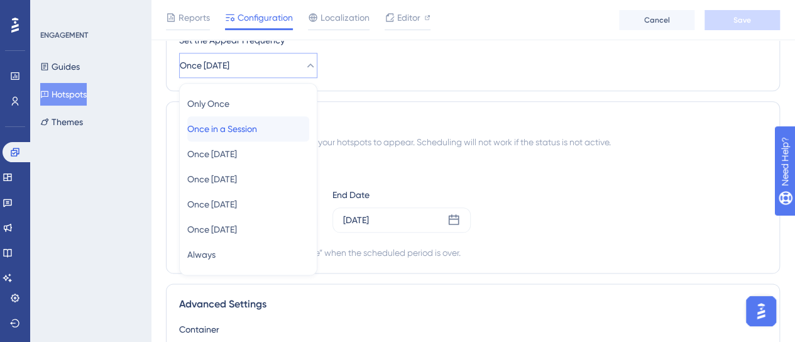
click at [257, 121] on span "Once in a Session" at bounding box center [222, 128] width 70 height 15
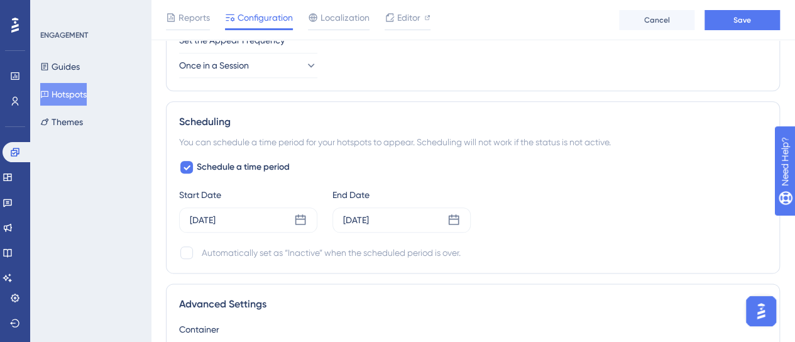
scroll to position [505, 0]
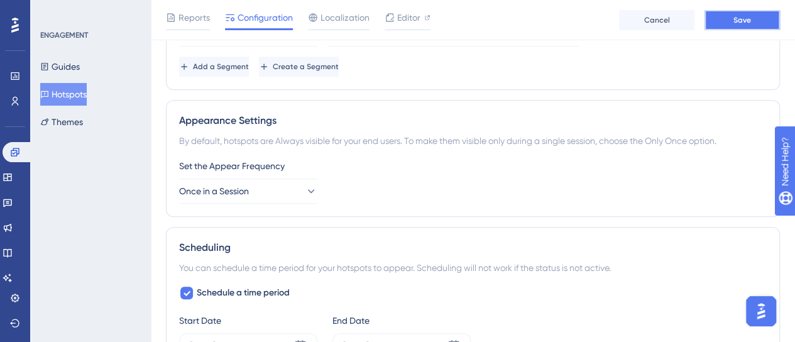
click at [741, 18] on span "Save" at bounding box center [743, 20] width 18 height 10
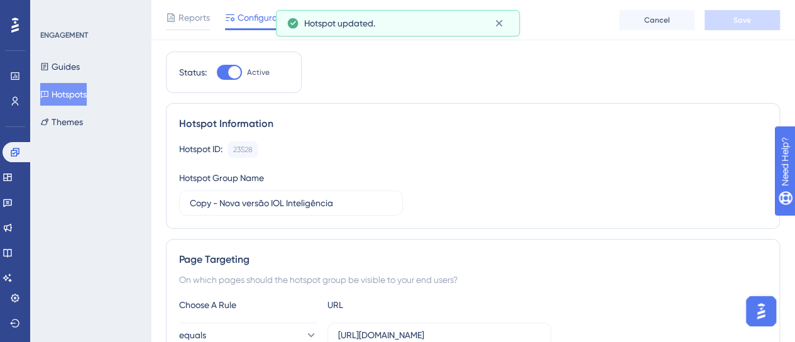
scroll to position [0, 0]
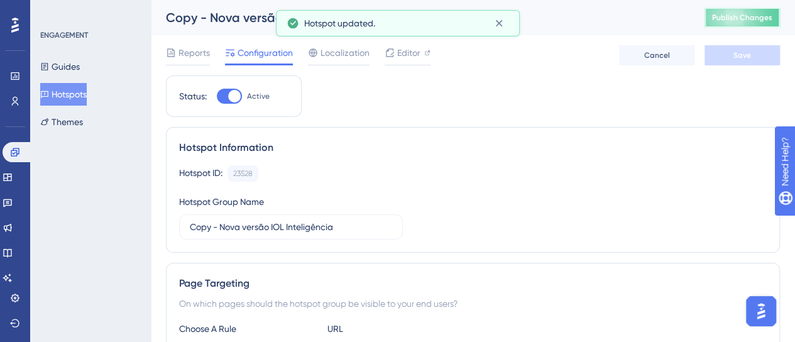
click at [770, 18] on span "Publish Changes" at bounding box center [742, 18] width 60 height 10
click at [609, 222] on div "Hotspot ID: 23528 Copy Hotspot Group Name Copy - Nova versão IOL Inteligência" at bounding box center [473, 202] width 588 height 74
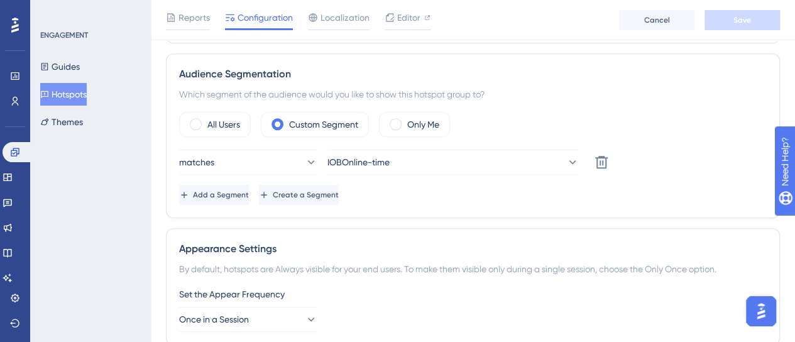
scroll to position [377, 0]
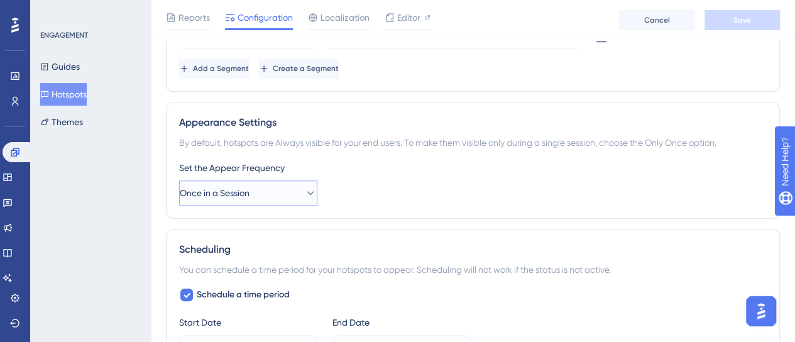
click at [258, 180] on button "Once in a Session" at bounding box center [248, 192] width 138 height 25
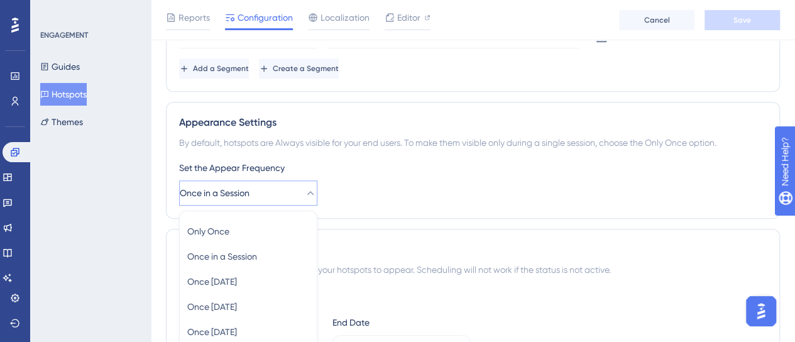
scroll to position [636, 0]
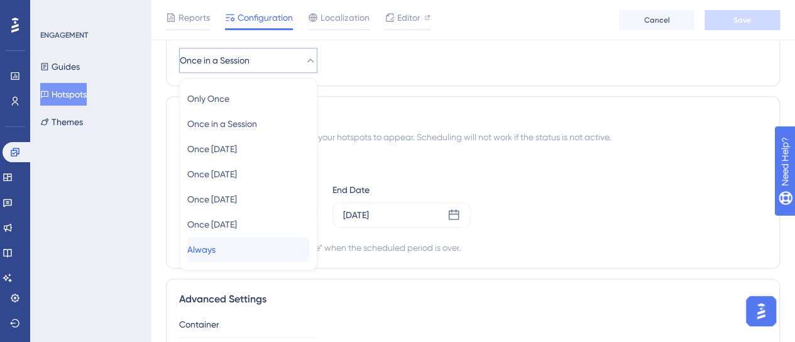
click at [216, 243] on span "Always" at bounding box center [201, 249] width 28 height 15
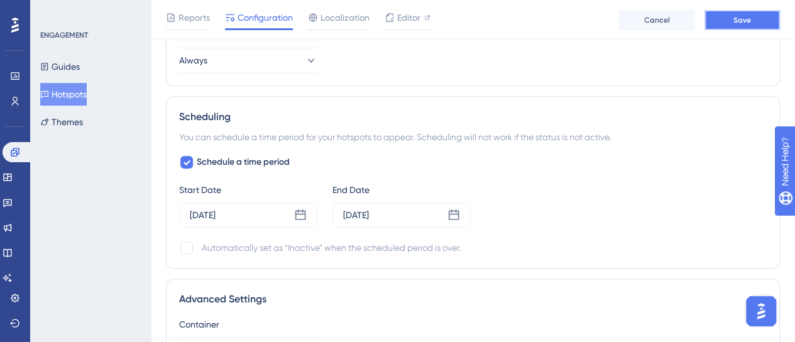
click at [727, 26] on button "Save" at bounding box center [742, 20] width 75 height 20
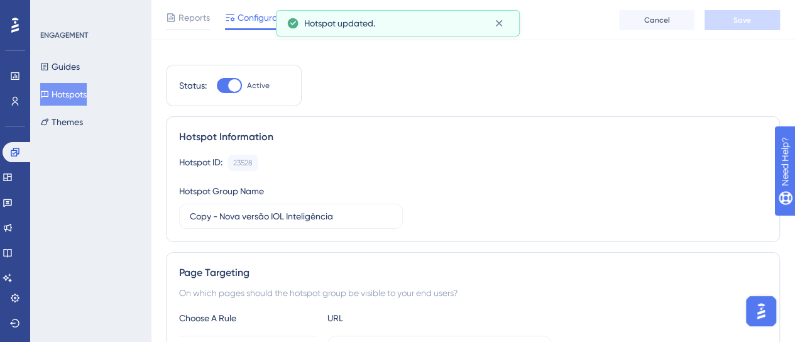
scroll to position [0, 0]
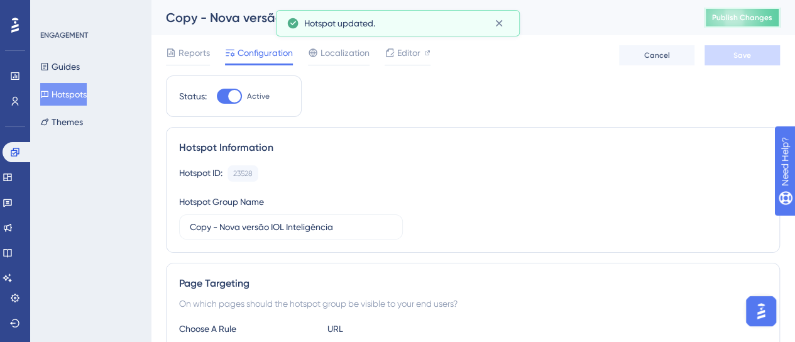
click at [733, 21] on button "Publish Changes" at bounding box center [742, 18] width 75 height 20
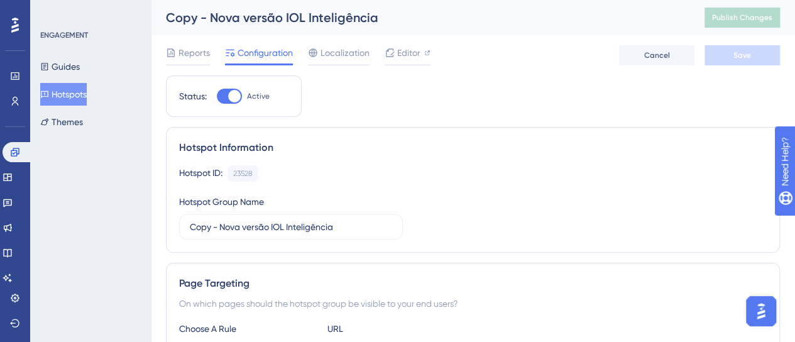
click at [74, 96] on button "Hotspots" at bounding box center [63, 94] width 47 height 23
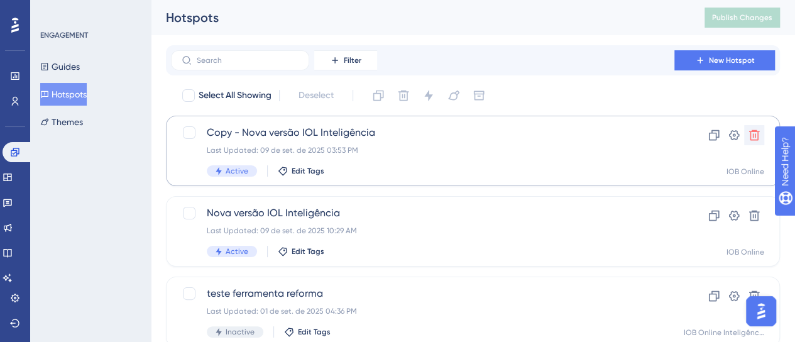
click at [753, 135] on icon at bounding box center [754, 135] width 11 height 11
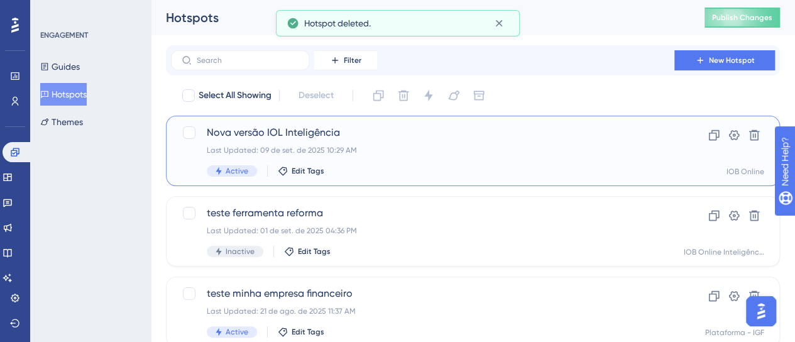
click at [410, 139] on span "Nova versão IOL Inteligência" at bounding box center [423, 132] width 432 height 15
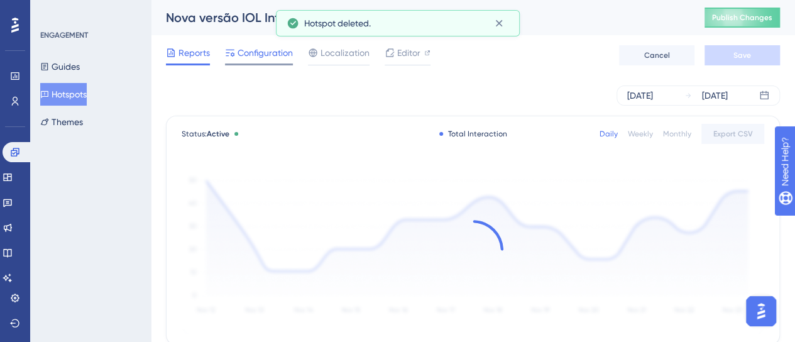
click at [278, 49] on span "Configuration" at bounding box center [265, 52] width 55 height 15
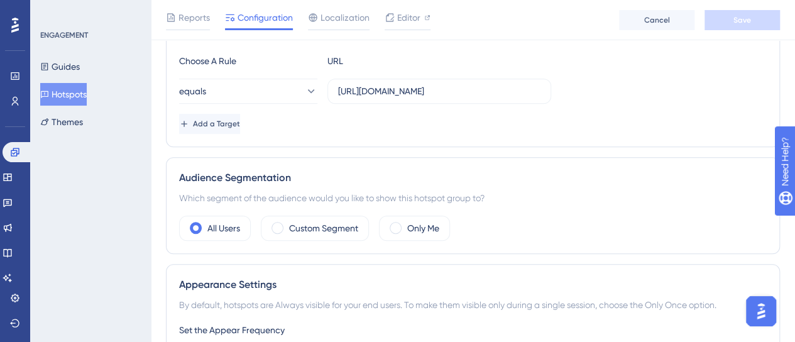
scroll to position [314, 0]
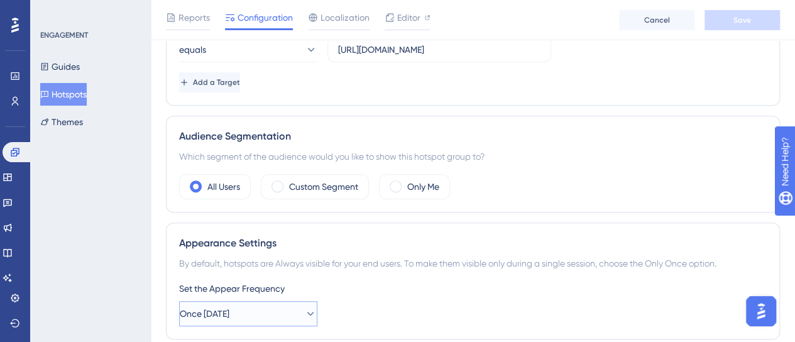
click at [229, 306] on span "Once [DATE]" at bounding box center [205, 313] width 50 height 15
click at [304, 307] on icon at bounding box center [310, 313] width 13 height 13
click at [307, 312] on icon at bounding box center [310, 314] width 7 height 4
click at [304, 307] on icon at bounding box center [310, 313] width 13 height 13
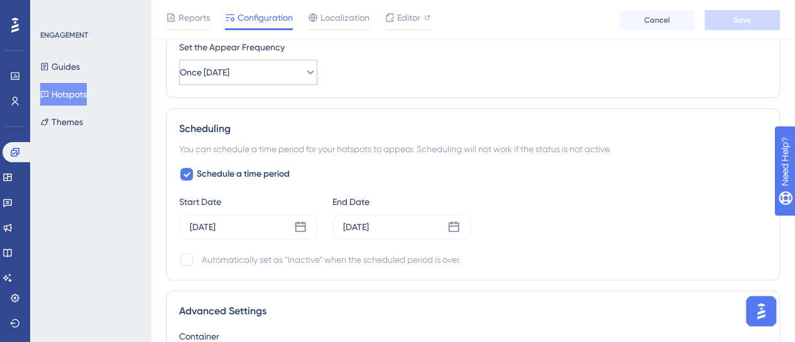
click at [299, 184] on div "Schedule a time period Start Date [DATE] End Date [DATE] Automatically set as “…" at bounding box center [473, 217] width 588 height 101
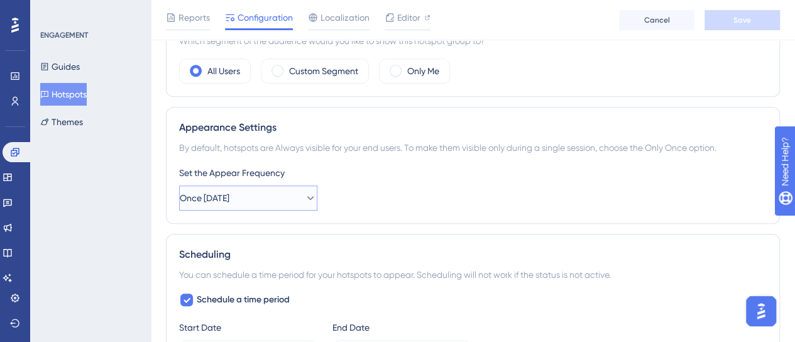
click at [294, 186] on button "Once [DATE]" at bounding box center [248, 197] width 138 height 25
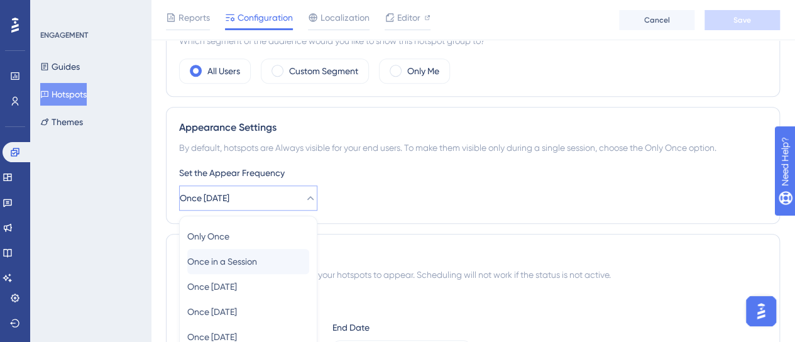
scroll to position [566, 0]
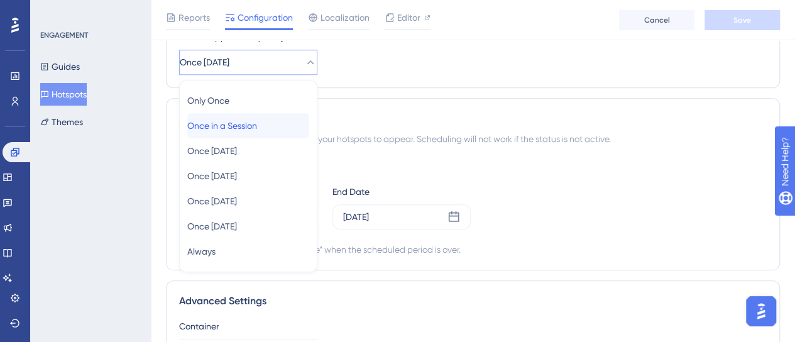
click at [257, 131] on div "Once in a Session Once in a Session" at bounding box center [248, 125] width 122 height 25
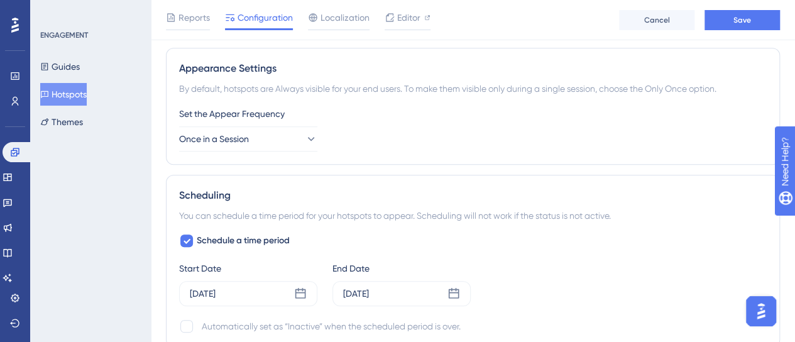
scroll to position [440, 0]
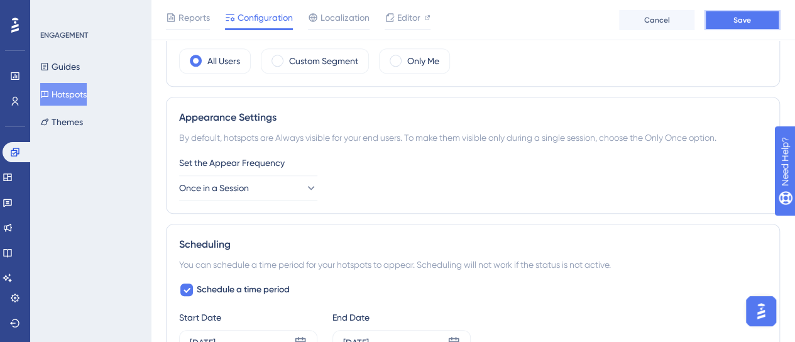
click at [722, 23] on button "Save" at bounding box center [742, 20] width 75 height 20
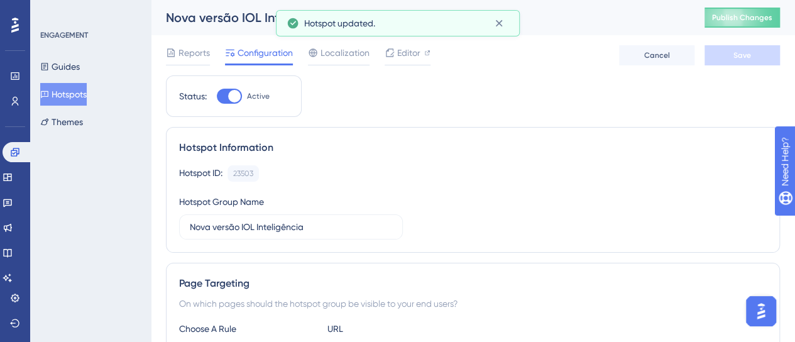
scroll to position [0, 0]
click at [718, 19] on button "Publish Changes" at bounding box center [742, 18] width 75 height 20
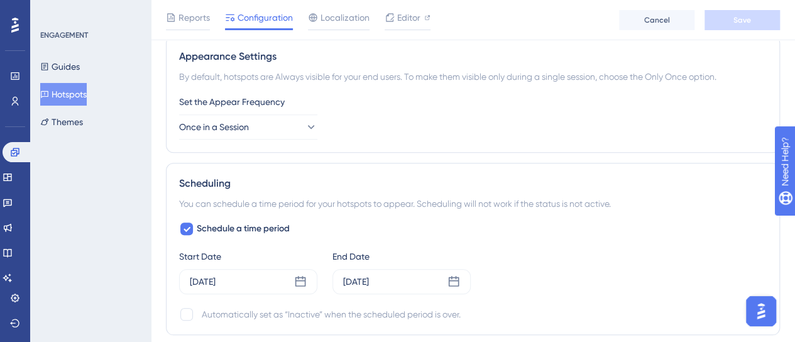
scroll to position [440, 0]
